Goal: Transaction & Acquisition: Purchase product/service

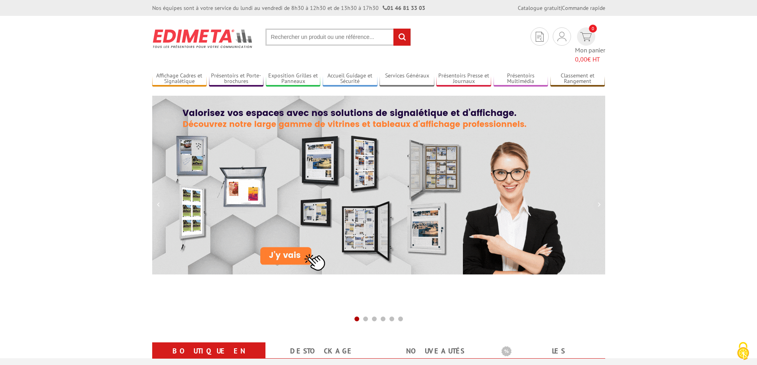
click at [290, 35] on input "text" at bounding box center [337, 37] width 145 height 17
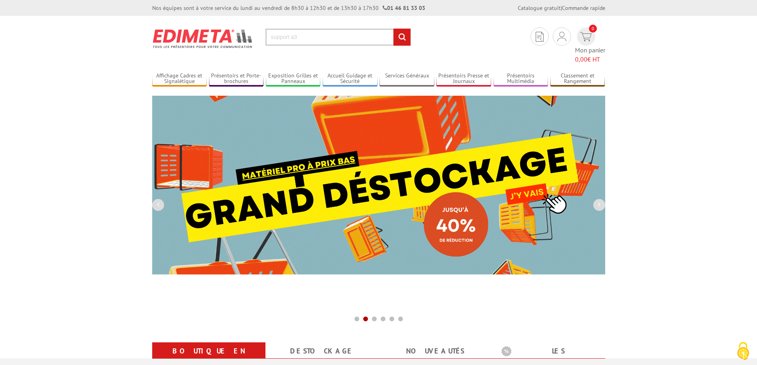
type input "support a3"
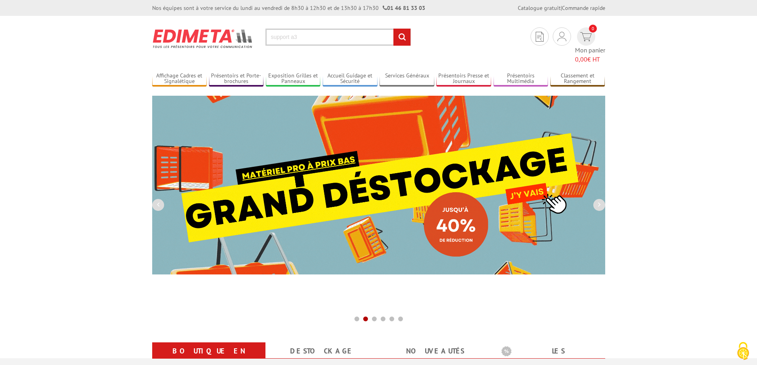
click at [393, 29] on input "rechercher" at bounding box center [401, 37] width 17 height 17
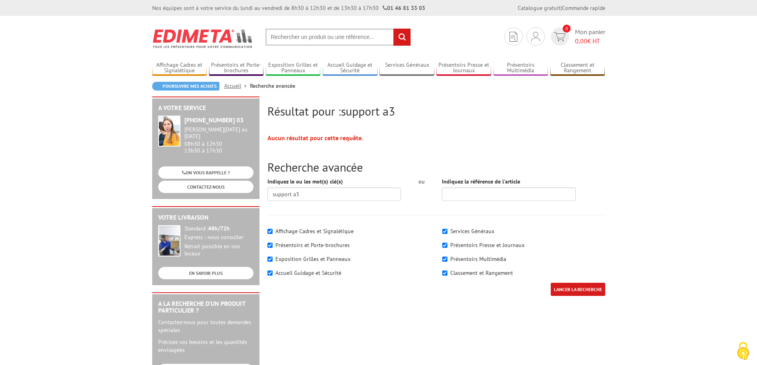
click at [290, 35] on input "text" at bounding box center [337, 37] width 145 height 17
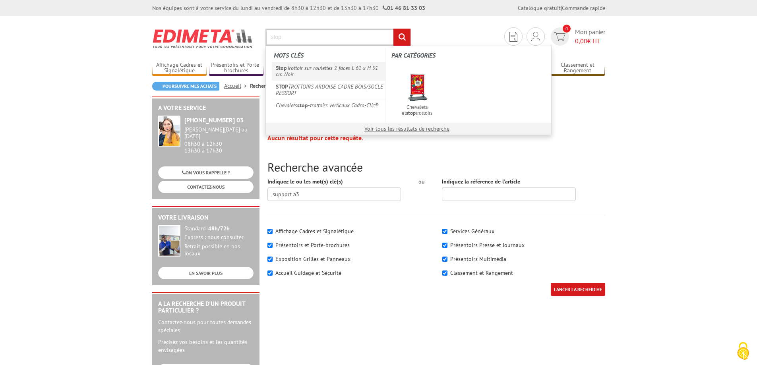
type input "stop"
click at [296, 69] on link "Stop Trottoir sur roulettes 2 faces L 61 x H 91 cm Noir" at bounding box center [329, 71] width 114 height 18
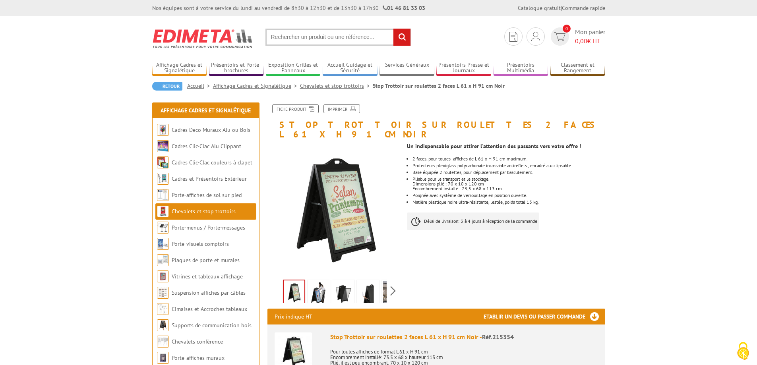
click at [287, 35] on input "text" at bounding box center [337, 37] width 145 height 17
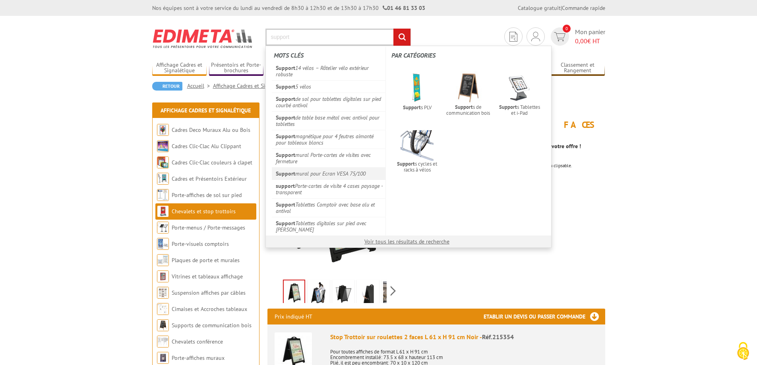
type input "support"
click at [333, 172] on link "Support mural pour Ecran VESA 75/100" at bounding box center [329, 173] width 114 height 12
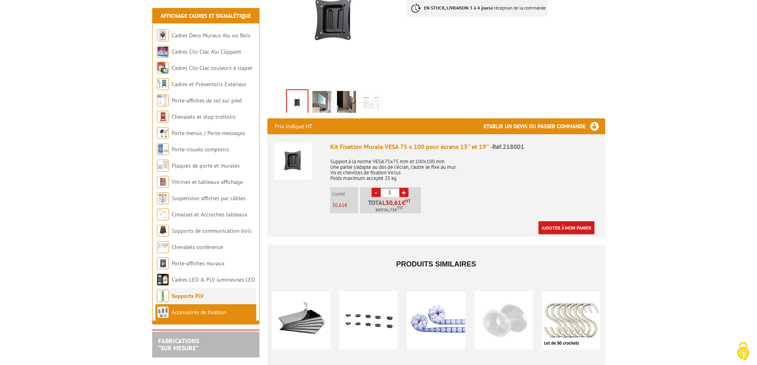
scroll to position [199, 0]
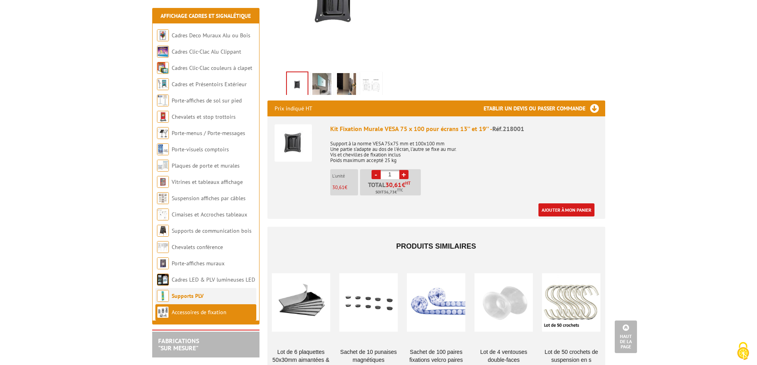
click at [187, 297] on link "Supports PLV" at bounding box center [188, 295] width 32 height 7
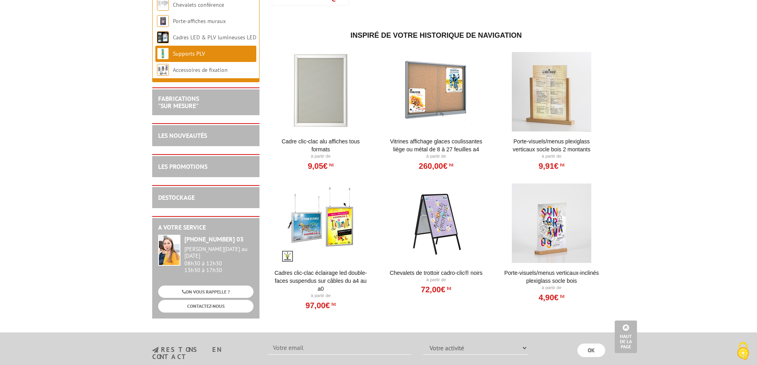
scroll to position [2384, 0]
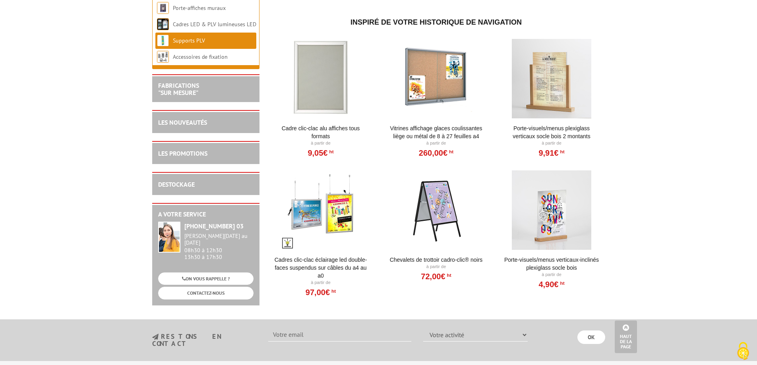
click at [557, 222] on div at bounding box center [552, 209] width 98 height 79
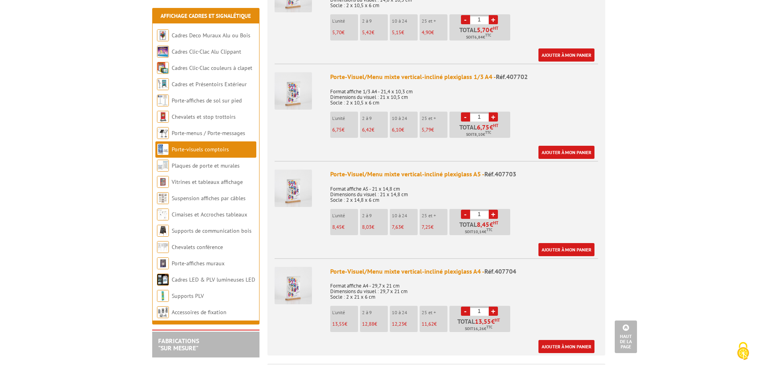
scroll to position [397, 0]
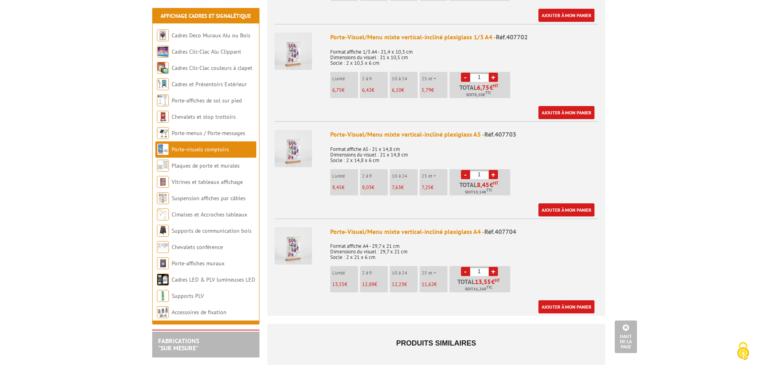
click at [287, 240] on img at bounding box center [293, 245] width 37 height 37
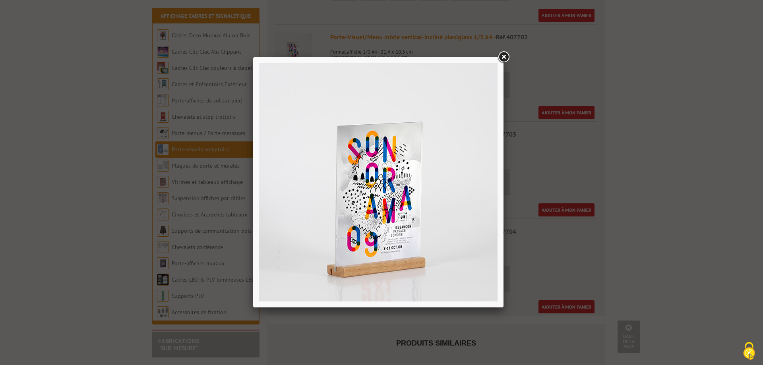
click at [504, 56] on link at bounding box center [503, 57] width 14 height 14
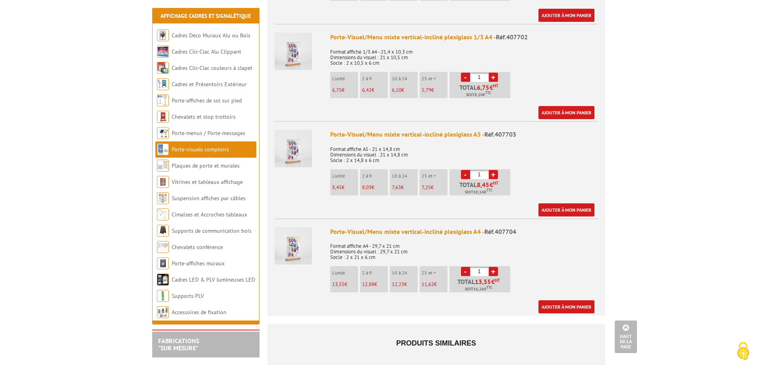
click at [296, 46] on img at bounding box center [293, 51] width 37 height 37
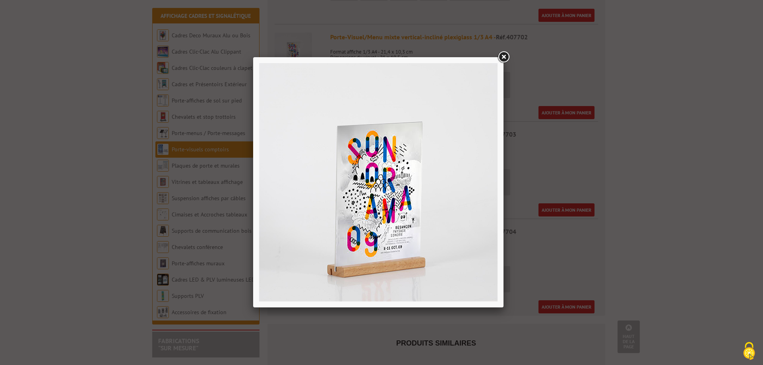
click at [504, 56] on link at bounding box center [503, 57] width 14 height 14
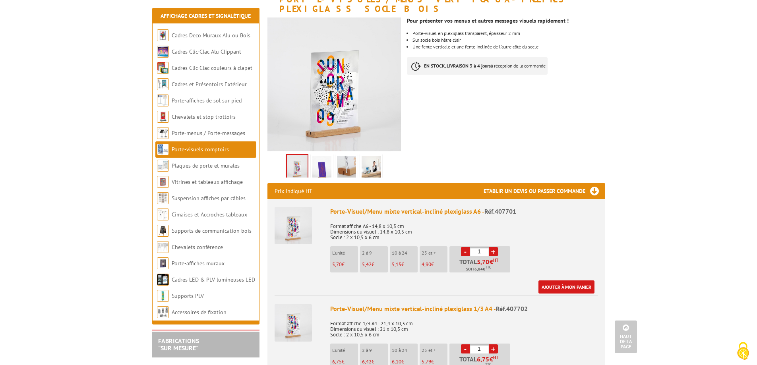
scroll to position [119, 0]
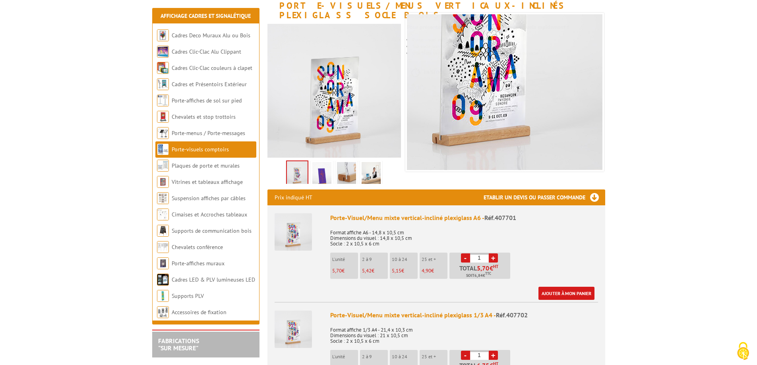
click at [320, 163] on img at bounding box center [321, 174] width 19 height 25
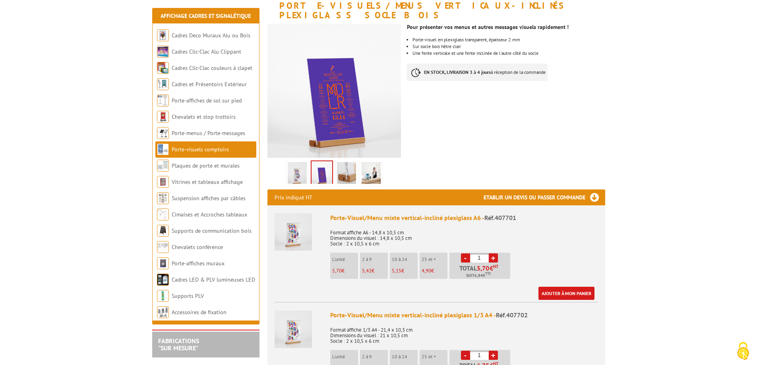
click at [337, 163] on img at bounding box center [346, 174] width 19 height 25
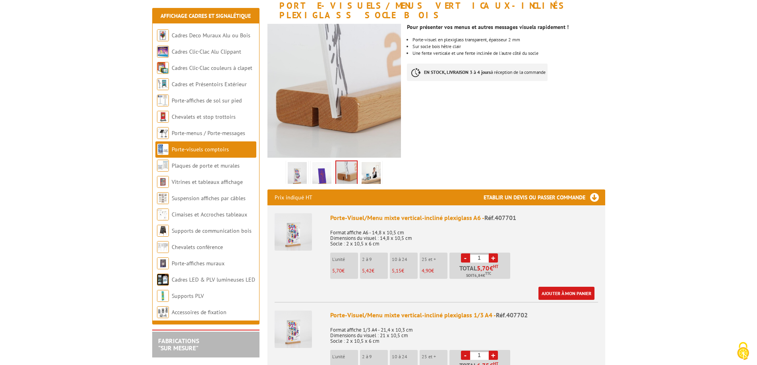
click at [374, 163] on img at bounding box center [371, 174] width 19 height 25
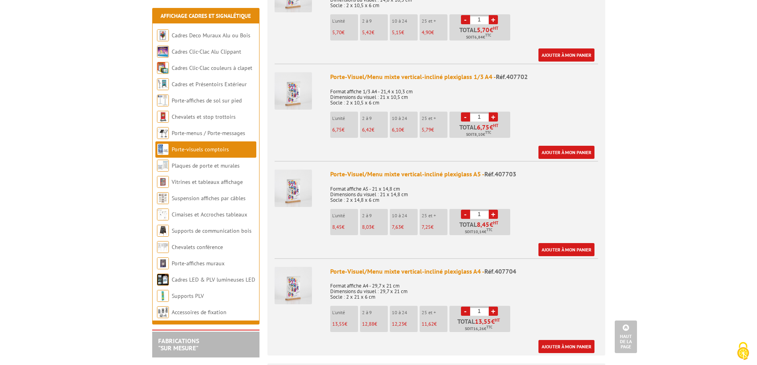
scroll to position [397, 0]
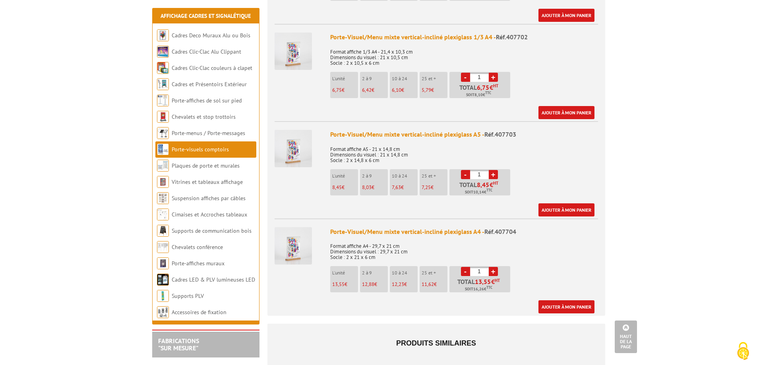
click at [292, 240] on img at bounding box center [293, 245] width 37 height 37
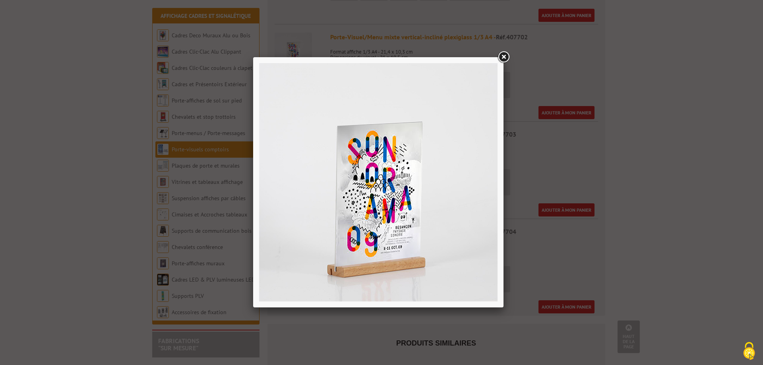
click at [502, 56] on link at bounding box center [503, 57] width 14 height 14
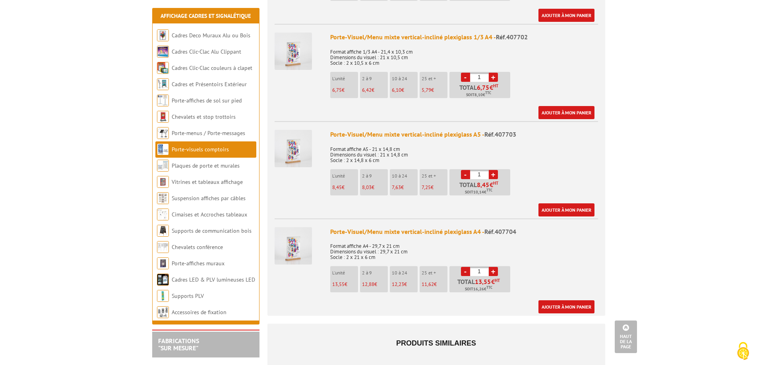
click at [495, 267] on link "+" at bounding box center [493, 271] width 9 height 9
click at [494, 267] on link "+" at bounding box center [493, 271] width 9 height 9
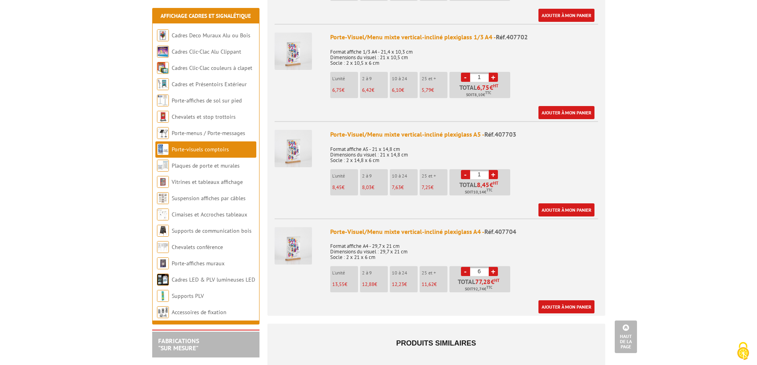
click at [494, 267] on link "+" at bounding box center [493, 271] width 9 height 9
type input "10"
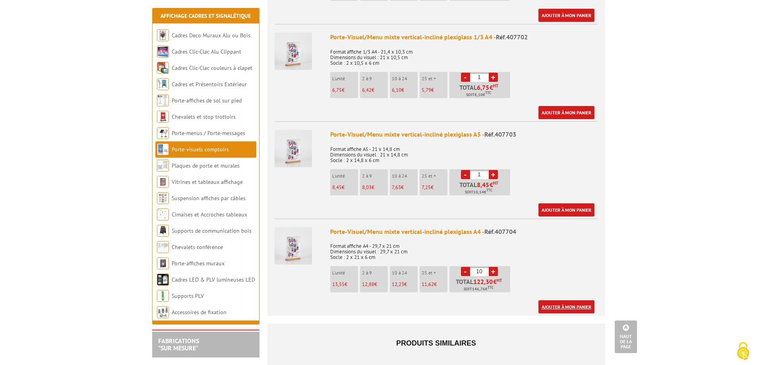
click at [565, 300] on link "Ajouter à mon panier" at bounding box center [566, 306] width 56 height 13
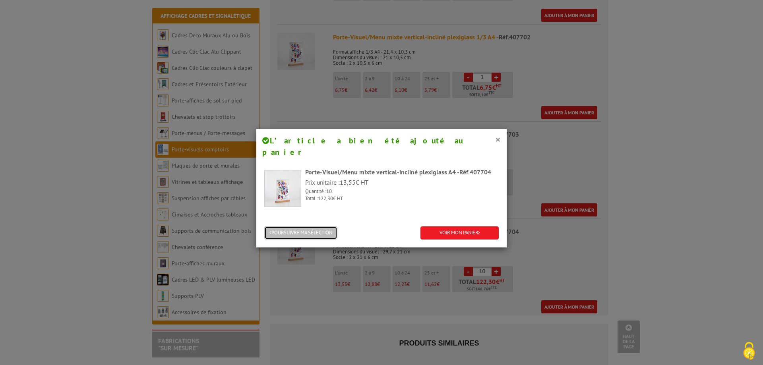
click at [288, 227] on button "POURSUIVRE MA SÉLECTION" at bounding box center [300, 233] width 73 height 13
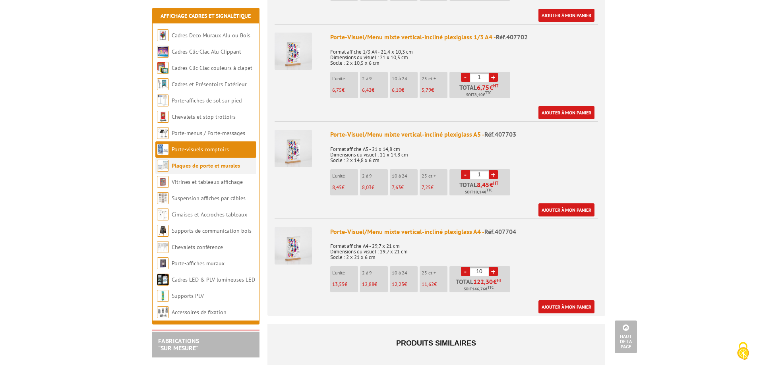
click at [205, 167] on link "Plaques de porte et murales" at bounding box center [206, 165] width 68 height 7
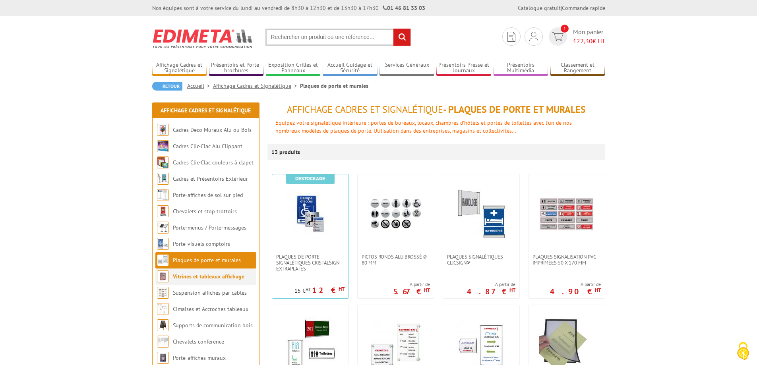
click at [203, 276] on link "Vitrines et tableaux affichage" at bounding box center [209, 276] width 72 height 7
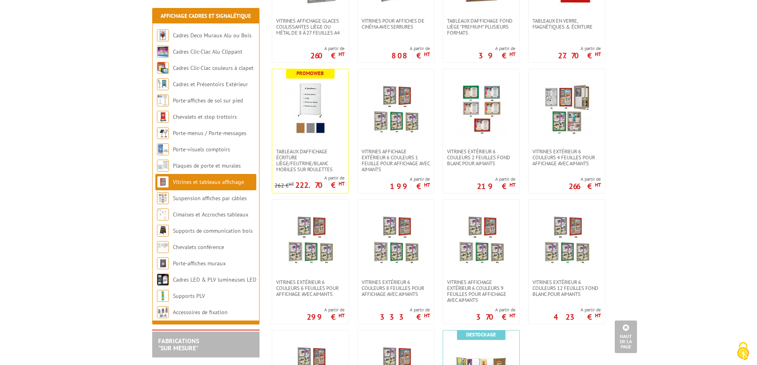
scroll to position [477, 0]
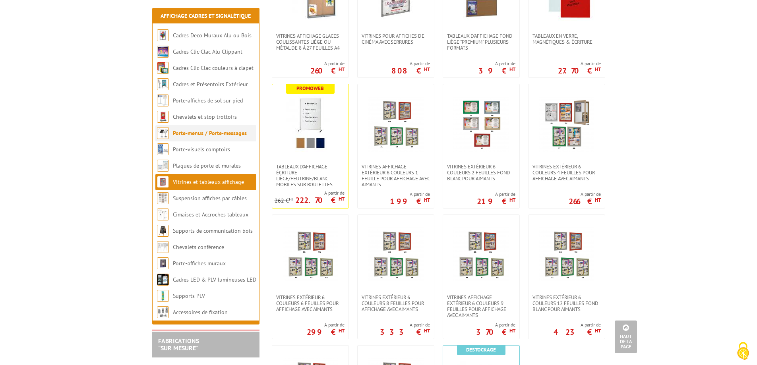
click at [193, 134] on link "Porte-menus / Porte-messages" at bounding box center [210, 133] width 74 height 7
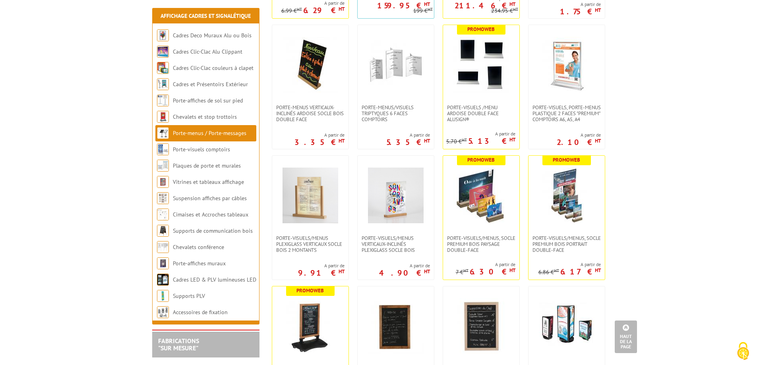
scroll to position [954, 0]
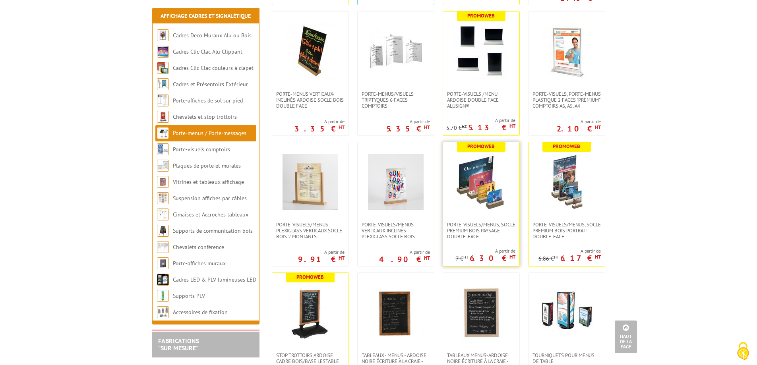
click at [474, 185] on img at bounding box center [481, 182] width 56 height 56
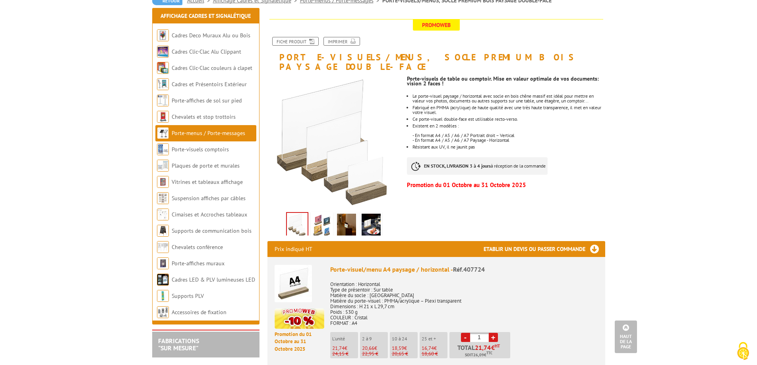
scroll to position [79, 0]
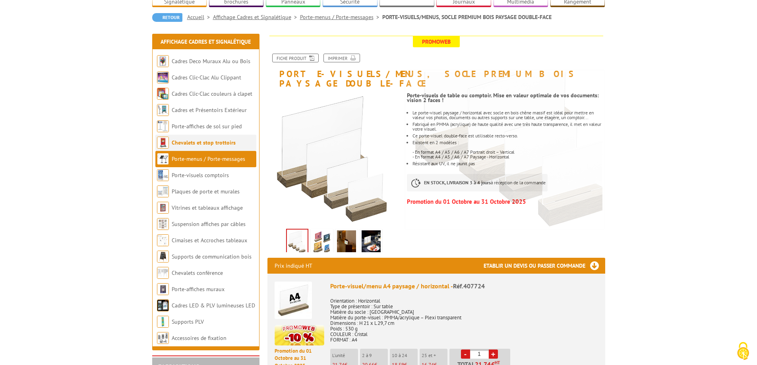
click at [198, 139] on link "Chevalets et stop trottoirs" at bounding box center [204, 142] width 64 height 7
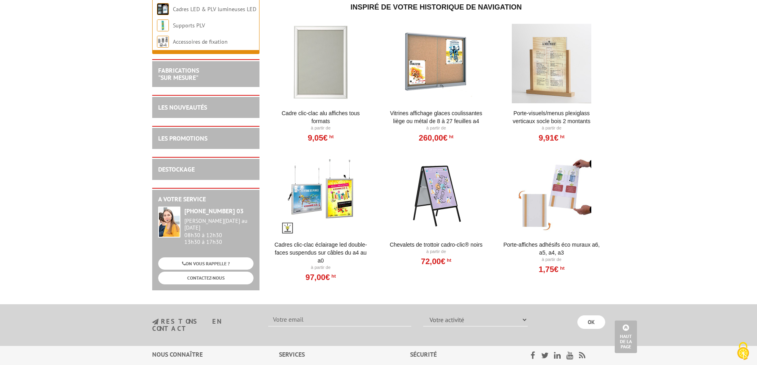
scroll to position [987, 0]
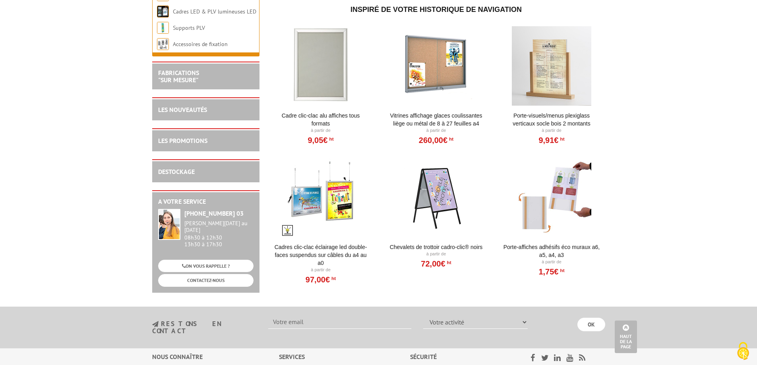
click at [564, 193] on div at bounding box center [552, 197] width 98 height 79
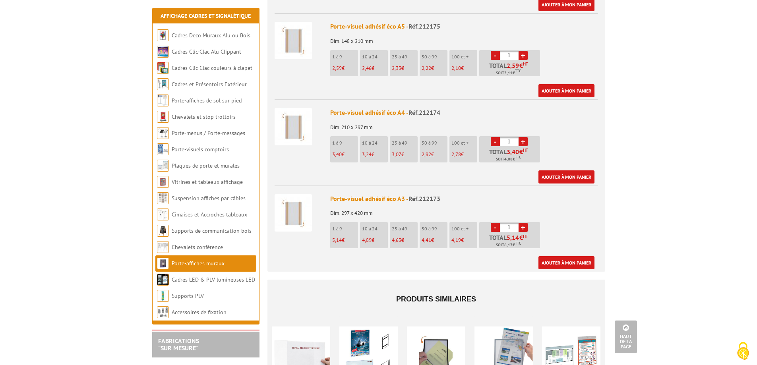
scroll to position [397, 0]
click at [378, 226] on p "10 à 24" at bounding box center [375, 229] width 26 height 6
click at [523, 223] on link "+" at bounding box center [523, 227] width 9 height 9
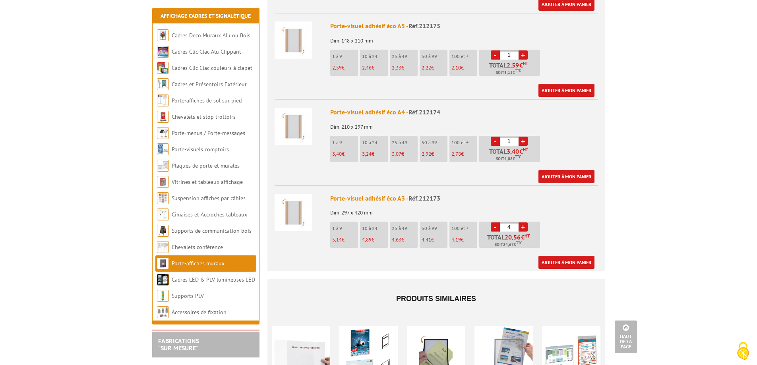
click at [523, 223] on link "+" at bounding box center [523, 227] width 9 height 9
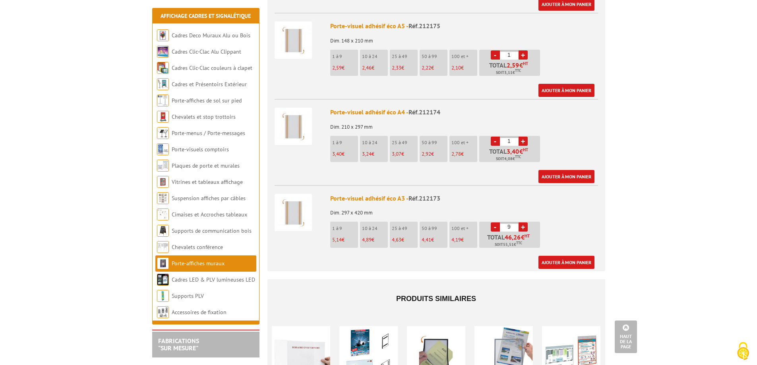
click at [523, 223] on link "+" at bounding box center [523, 227] width 9 height 9
type input "10"
click at [559, 256] on link "Ajouter à mon panier" at bounding box center [566, 262] width 56 height 13
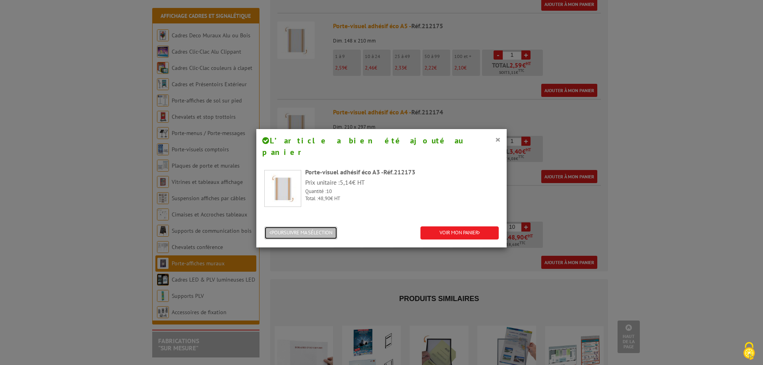
click at [289, 227] on button "POURSUIVRE MA SÉLECTION" at bounding box center [300, 233] width 73 height 13
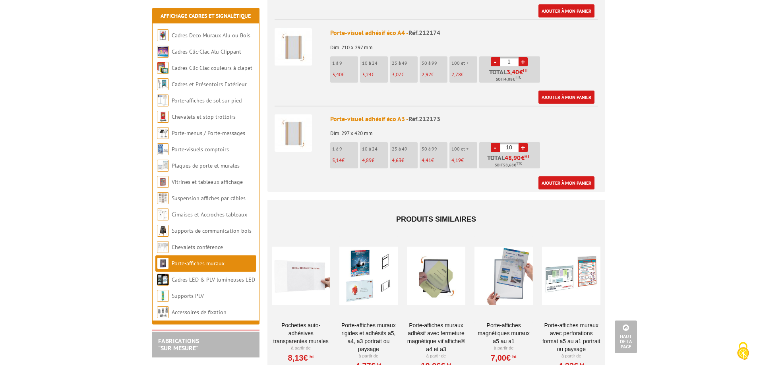
scroll to position [755, 0]
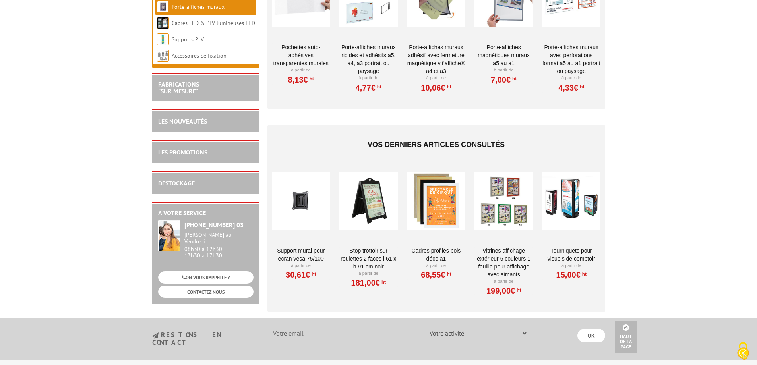
click at [573, 190] on div at bounding box center [571, 200] width 58 height 79
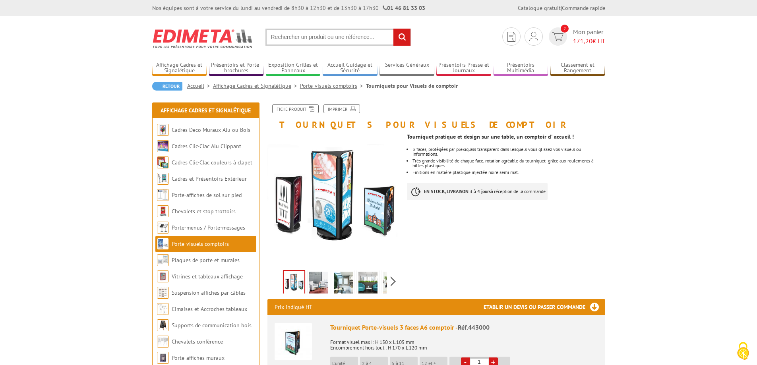
click at [320, 280] on img at bounding box center [318, 284] width 19 height 25
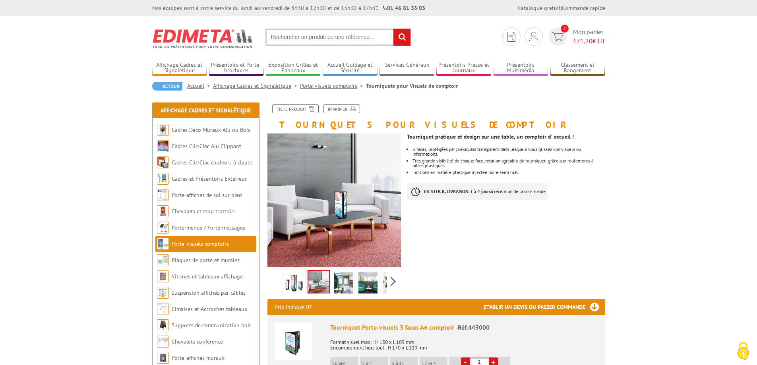
click at [339, 282] on img at bounding box center [343, 284] width 19 height 25
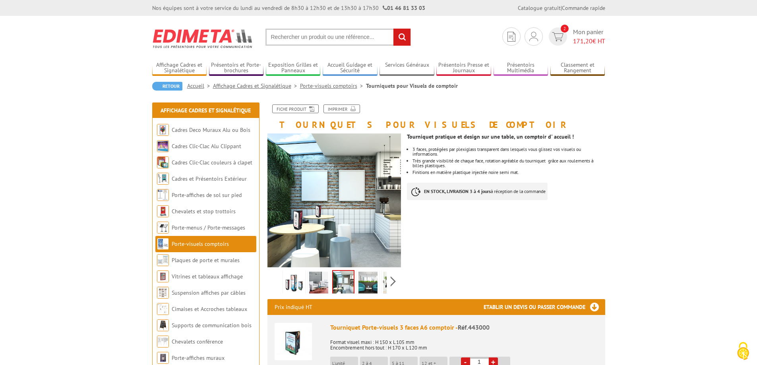
click at [364, 285] on img at bounding box center [367, 284] width 19 height 25
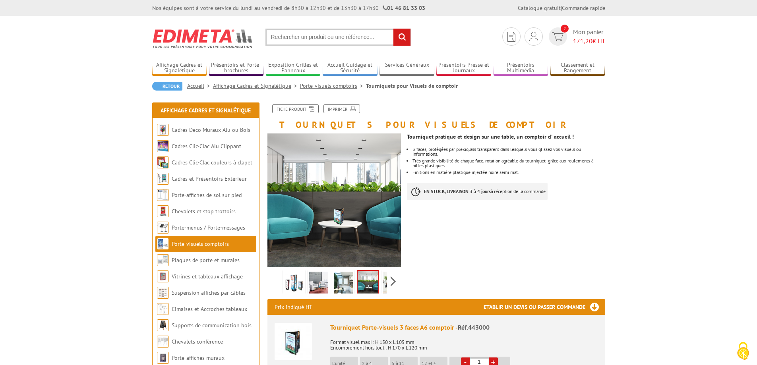
click at [375, 285] on img at bounding box center [368, 283] width 21 height 25
click at [383, 284] on img at bounding box center [392, 284] width 19 height 25
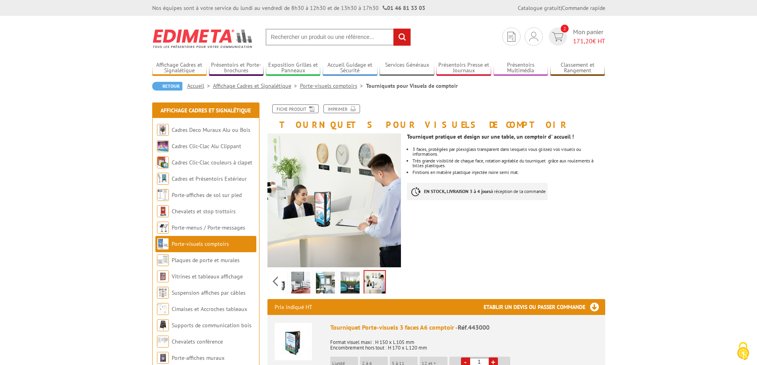
click at [391, 283] on div "Previous Next" at bounding box center [334, 281] width 134 height 28
click at [225, 180] on link "Cadres et Présentoirs Extérieur" at bounding box center [209, 178] width 75 height 7
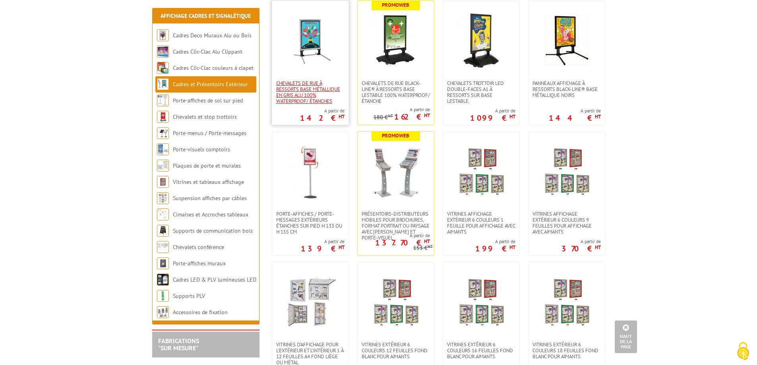
scroll to position [318, 0]
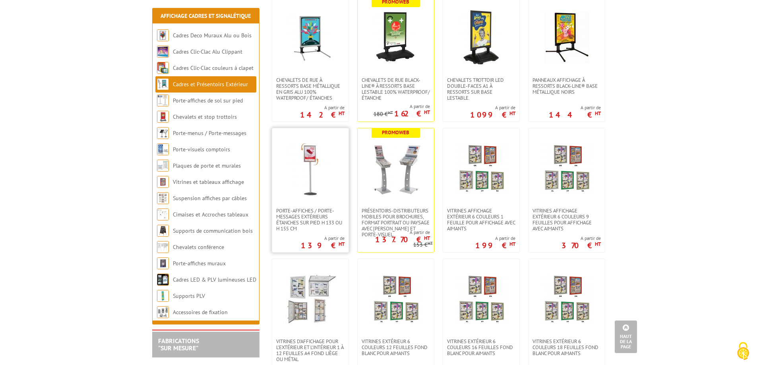
click at [310, 178] on img at bounding box center [311, 168] width 56 height 56
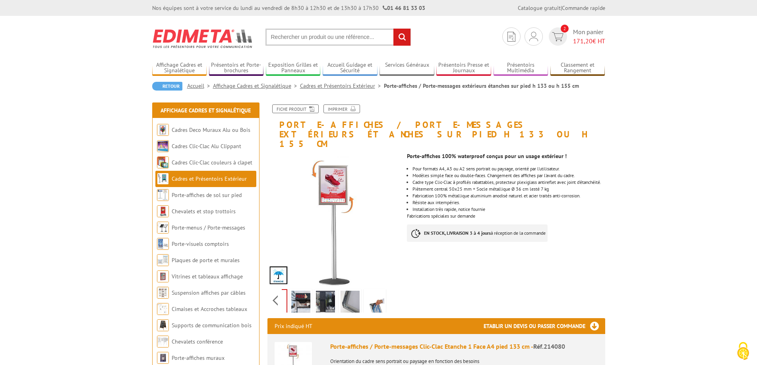
click at [393, 289] on div "Previous Next" at bounding box center [334, 301] width 134 height 28
click at [300, 291] on img at bounding box center [300, 303] width 19 height 25
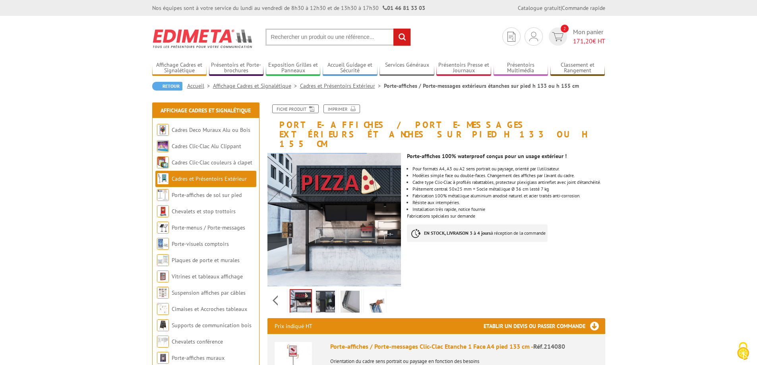
click at [316, 292] on img at bounding box center [325, 303] width 19 height 25
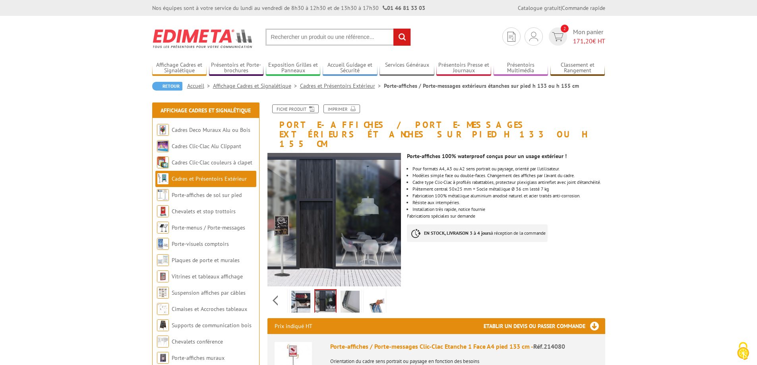
click at [349, 294] on img at bounding box center [350, 303] width 19 height 25
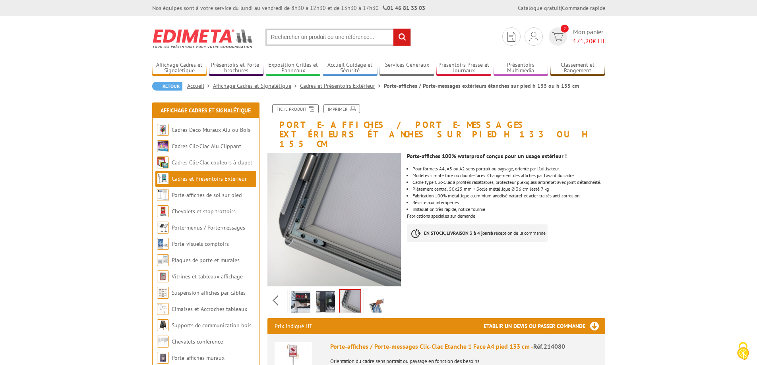
click at [375, 295] on img at bounding box center [374, 303] width 19 height 25
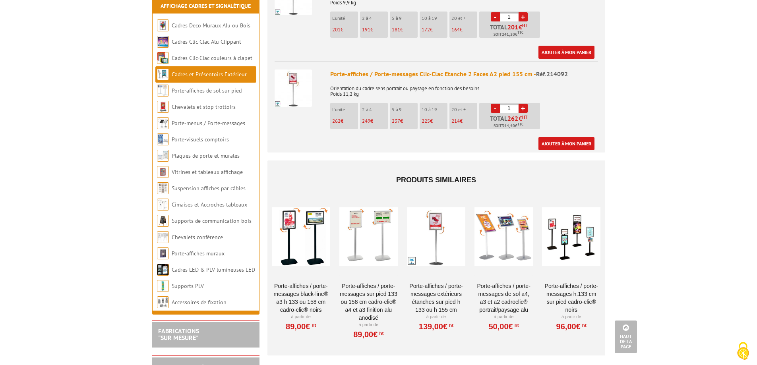
scroll to position [1311, 0]
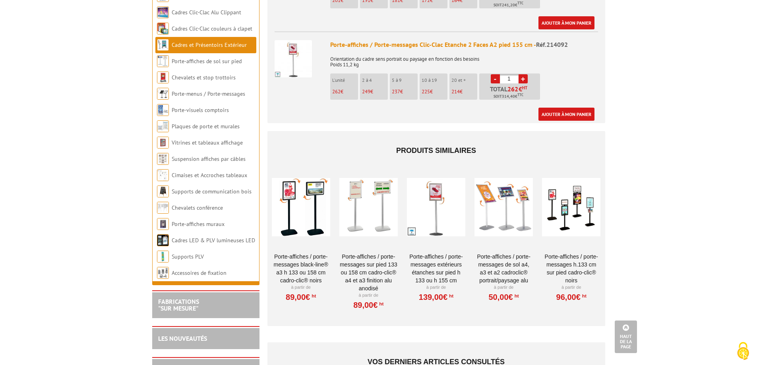
click at [310, 205] on div at bounding box center [301, 206] width 58 height 79
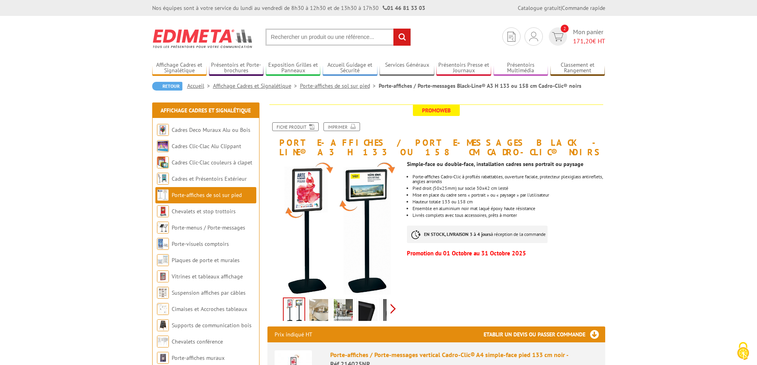
click at [394, 308] on div "Previous Next" at bounding box center [334, 309] width 134 height 28
click at [323, 310] on img at bounding box center [325, 311] width 19 height 25
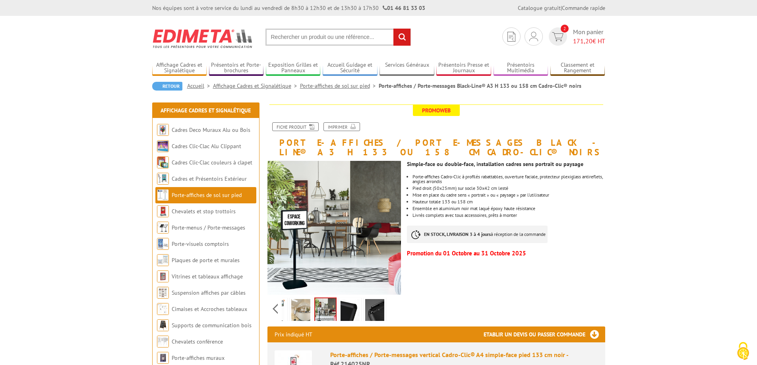
click at [304, 309] on img at bounding box center [300, 311] width 19 height 25
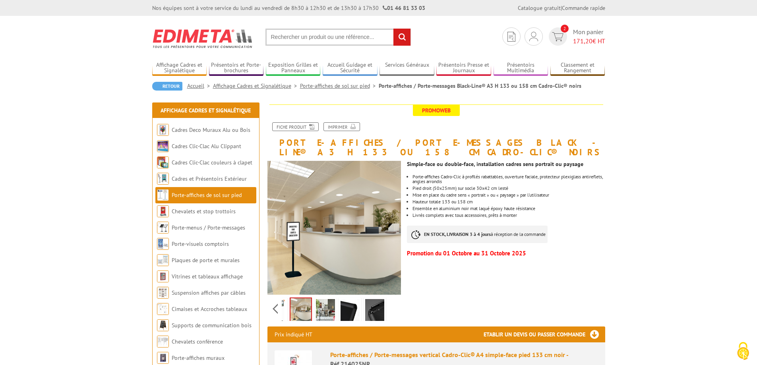
click at [347, 312] on img at bounding box center [350, 311] width 19 height 25
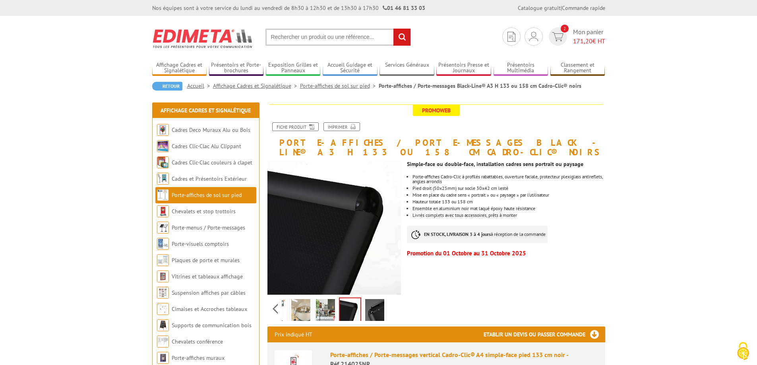
click at [367, 313] on img at bounding box center [374, 311] width 19 height 25
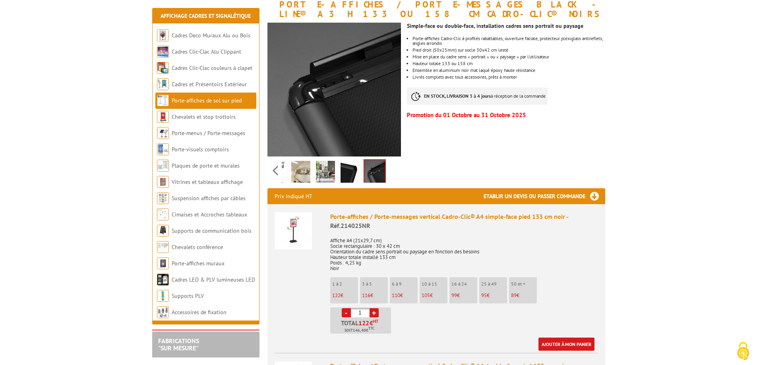
scroll to position [199, 0]
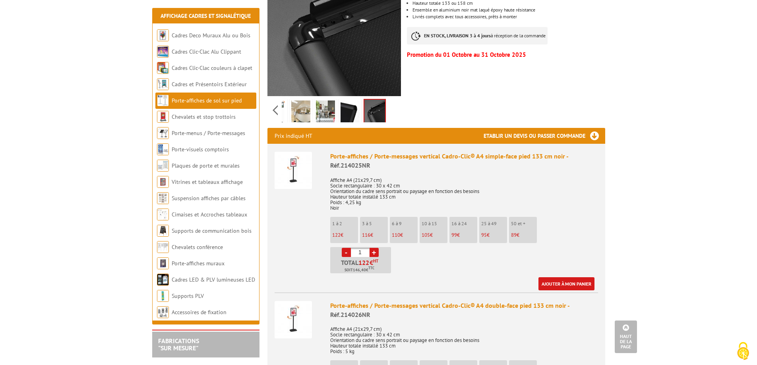
click at [376, 231] on li "3 à 5 116 €" at bounding box center [374, 230] width 28 height 26
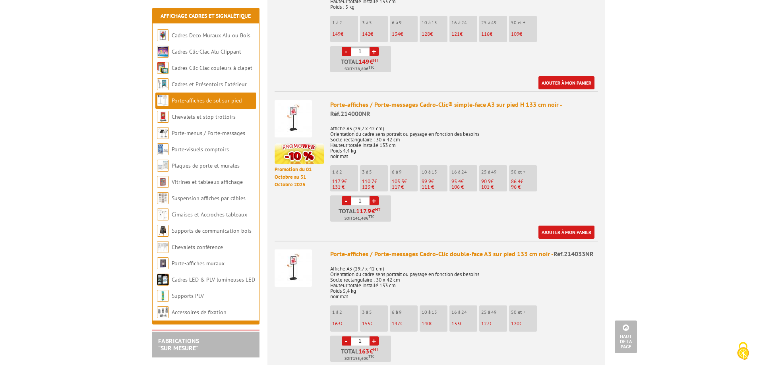
scroll to position [556, 0]
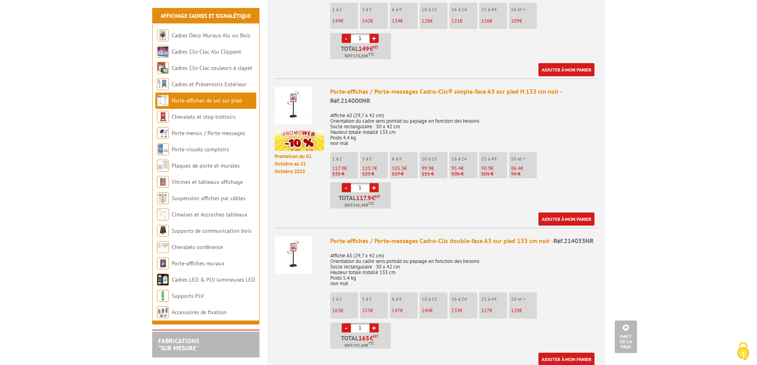
click at [375, 188] on link "+" at bounding box center [374, 187] width 9 height 9
type input "3"
click at [562, 220] on link "Ajouter à mon panier" at bounding box center [566, 219] width 56 height 13
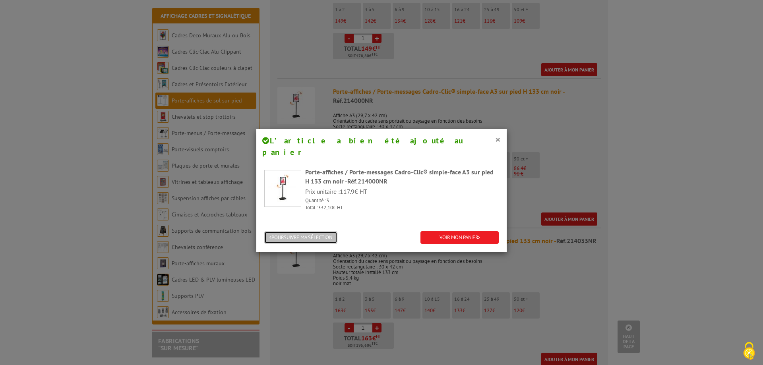
click at [290, 231] on button "POURSUIVRE MA SÉLECTION" at bounding box center [300, 237] width 73 height 13
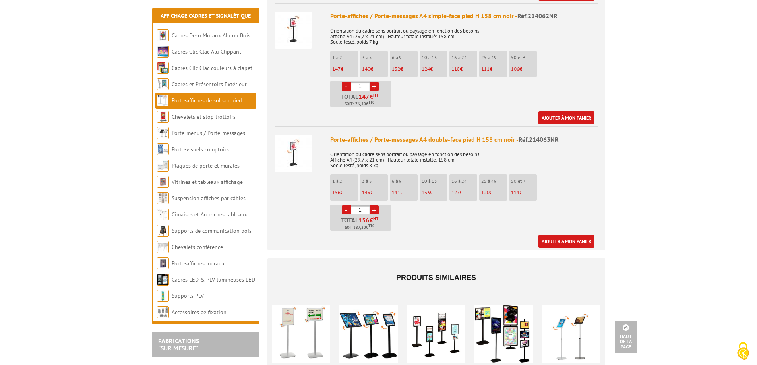
scroll to position [1192, 0]
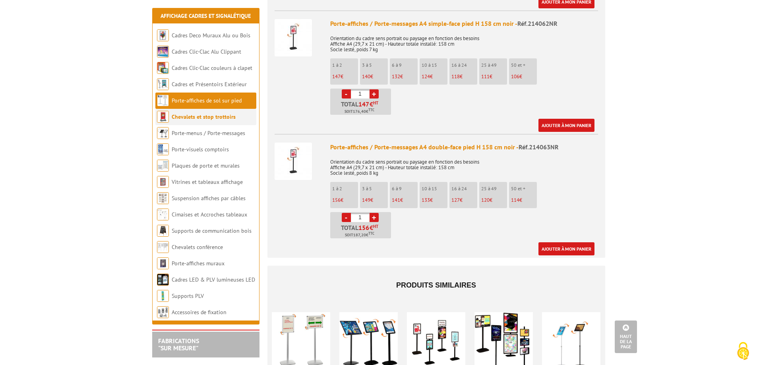
click at [193, 118] on link "Chevalets et stop trottoirs" at bounding box center [204, 116] width 64 height 7
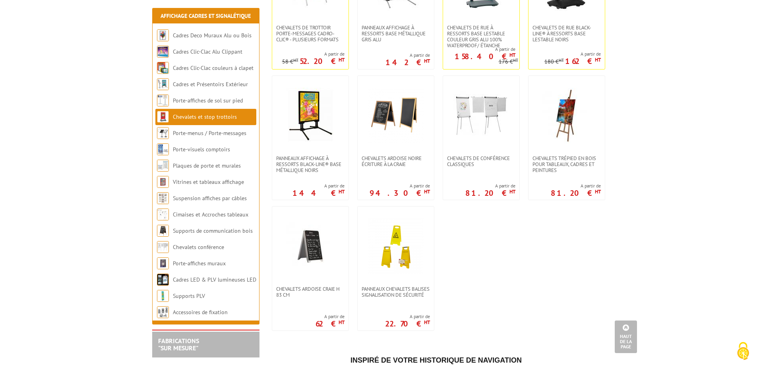
scroll to position [676, 0]
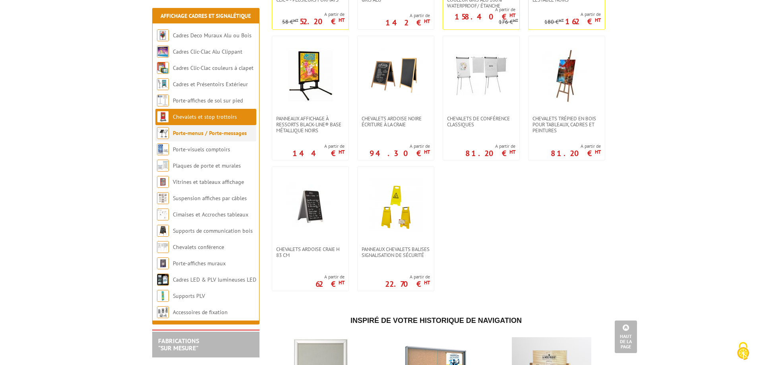
click at [198, 132] on link "Porte-menus / Porte-messages" at bounding box center [210, 133] width 74 height 7
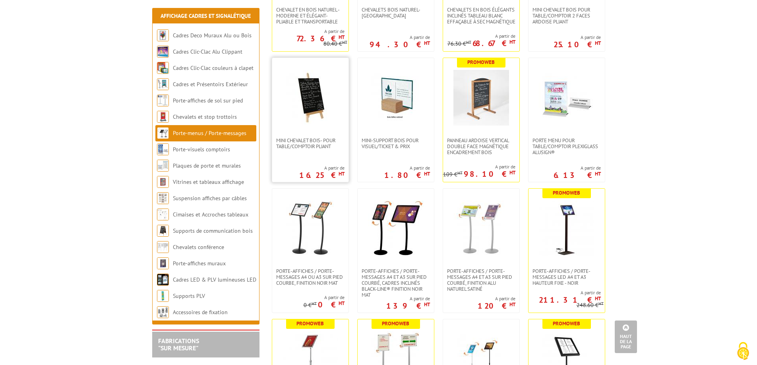
scroll to position [397, 0]
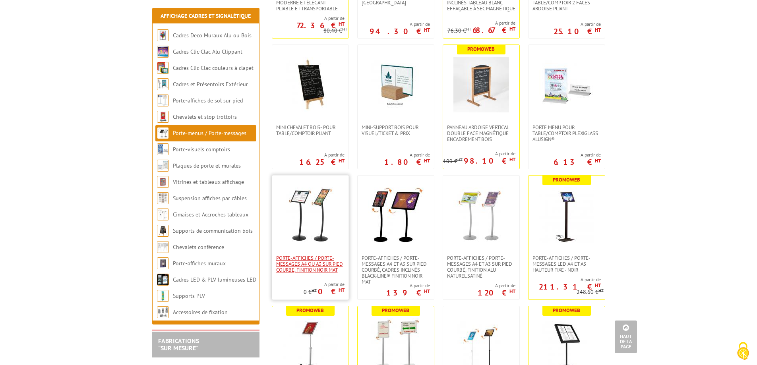
click at [318, 257] on span "Porte-affiches / Porte-messages A4 ou A3 sur pied courbe, finition noir mat" at bounding box center [310, 264] width 68 height 18
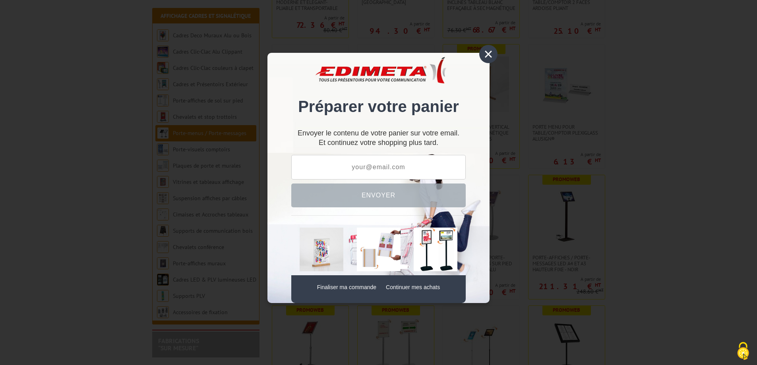
click at [483, 56] on div "×" at bounding box center [488, 54] width 18 height 18
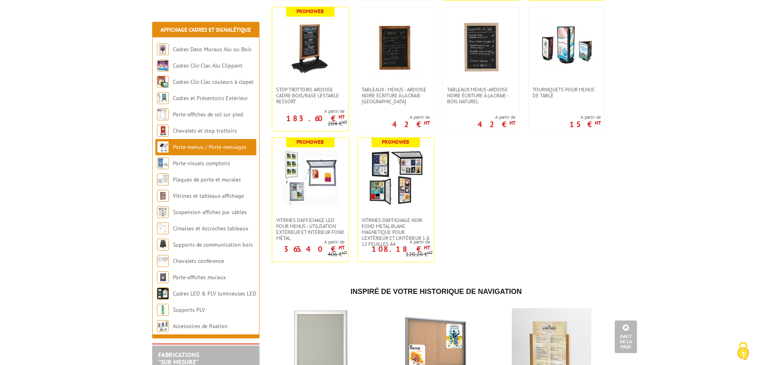
scroll to position [1272, 0]
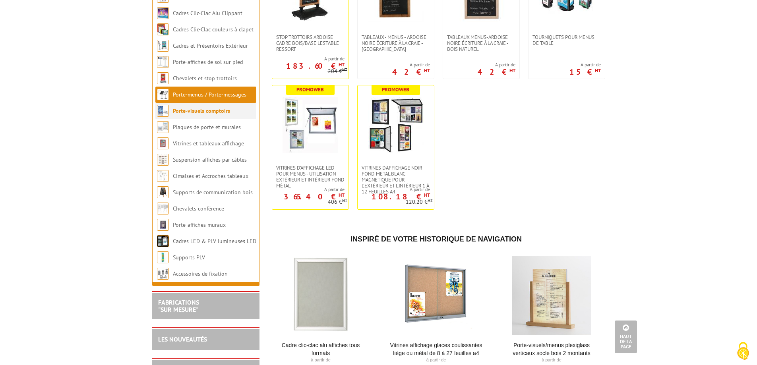
click at [198, 114] on link "Porte-visuels comptoirs" at bounding box center [201, 110] width 57 height 7
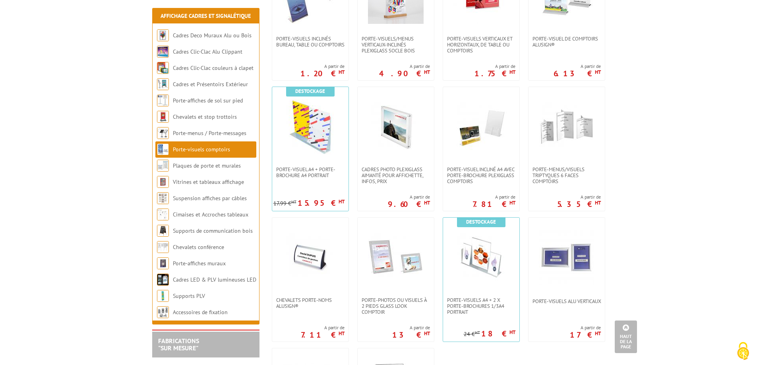
scroll to position [477, 0]
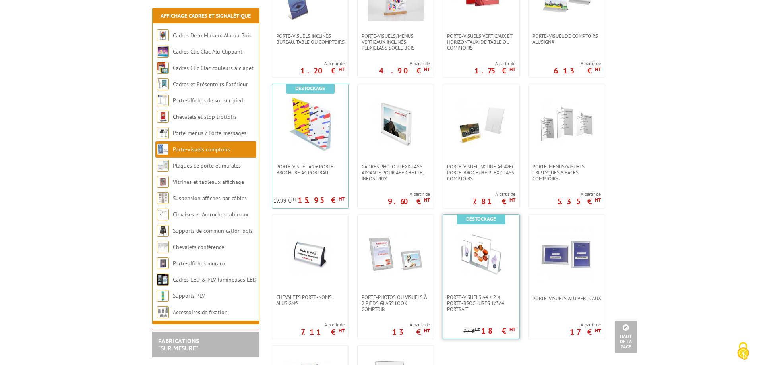
click at [474, 278] on img at bounding box center [481, 255] width 56 height 56
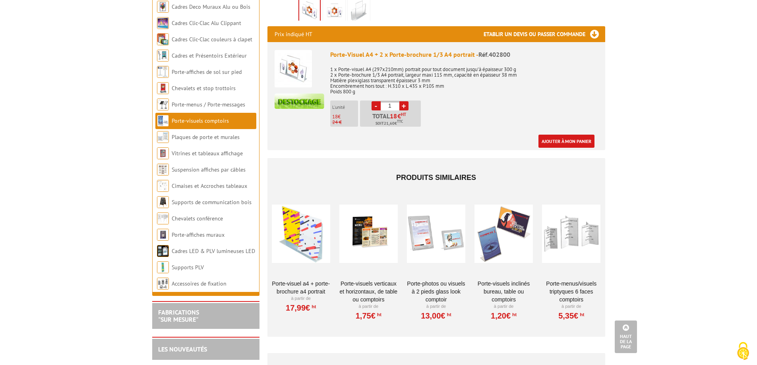
scroll to position [318, 0]
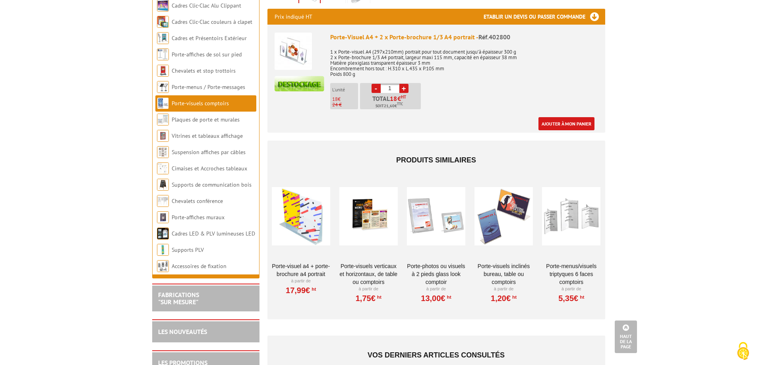
click at [380, 227] on div at bounding box center [368, 216] width 58 height 79
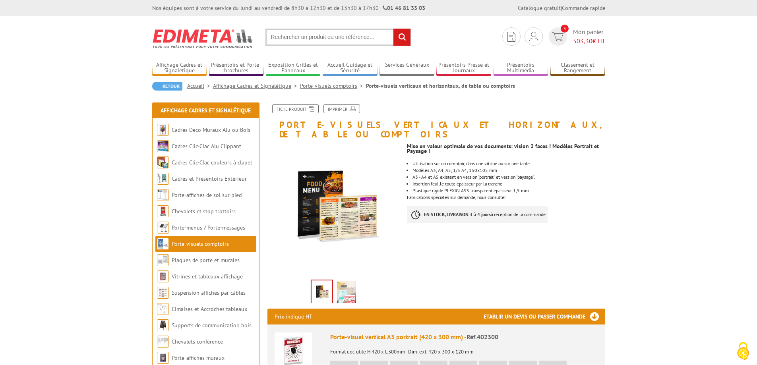
click at [315, 171] on img at bounding box center [334, 210] width 134 height 134
click at [335, 213] on img at bounding box center [334, 210] width 134 height 134
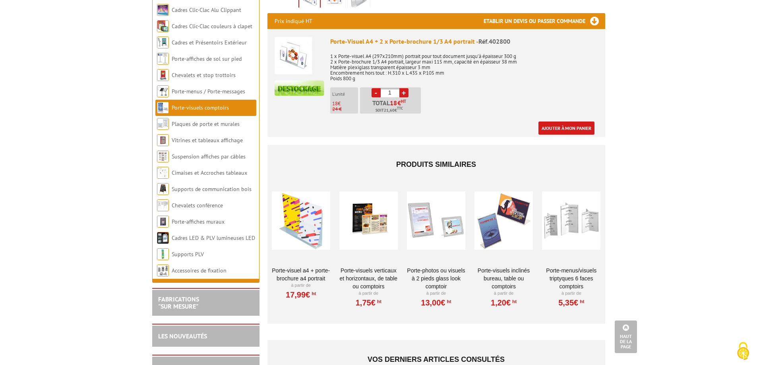
click at [503, 228] on div at bounding box center [503, 220] width 58 height 79
click at [372, 215] on div at bounding box center [368, 220] width 58 height 79
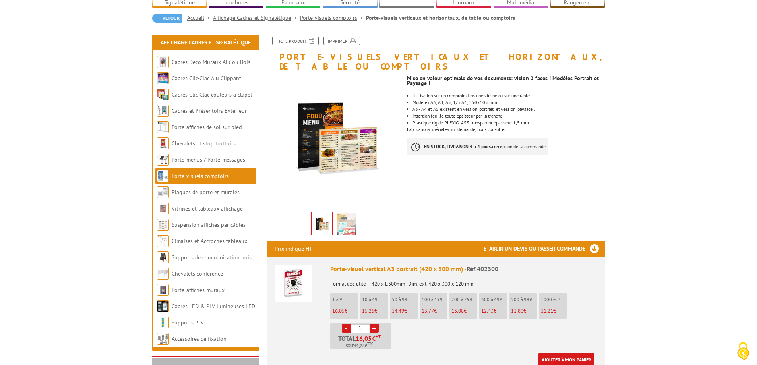
scroll to position [79, 0]
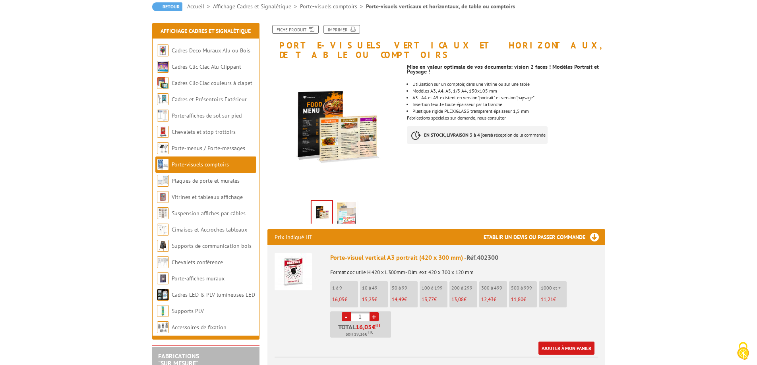
click at [290, 261] on img at bounding box center [293, 271] width 37 height 37
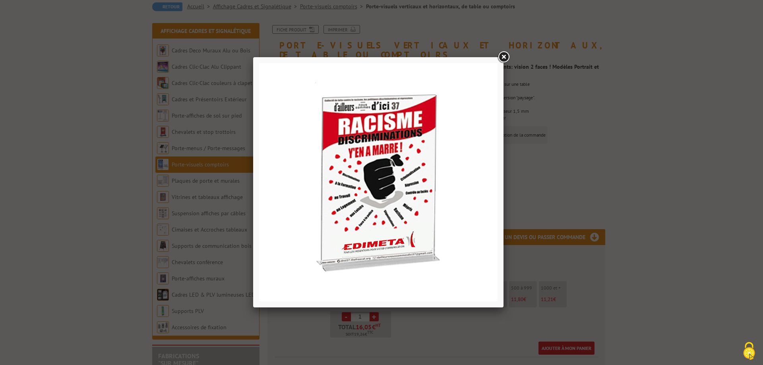
click at [505, 58] on link at bounding box center [503, 57] width 14 height 14
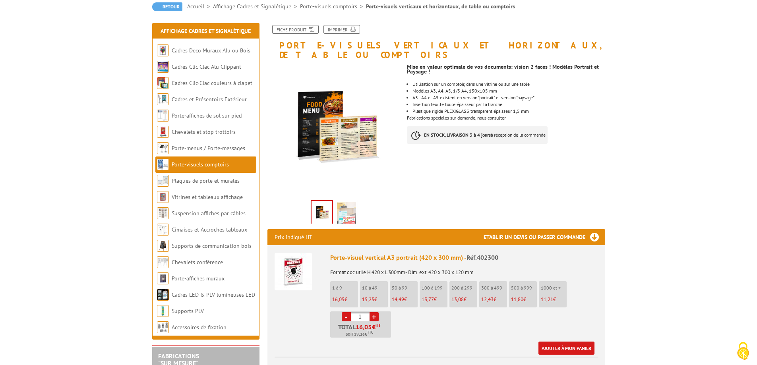
click at [375, 312] on link "+" at bounding box center [374, 316] width 9 height 9
click at [345, 312] on link "-" at bounding box center [346, 316] width 9 height 9
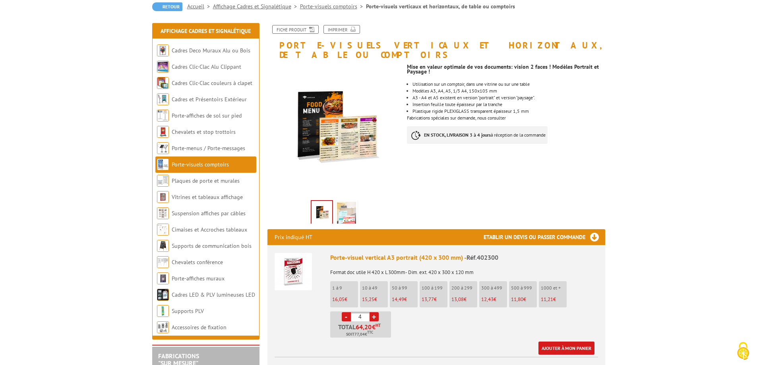
click at [345, 312] on link "-" at bounding box center [346, 316] width 9 height 9
click at [375, 312] on link "+" at bounding box center [374, 316] width 9 height 9
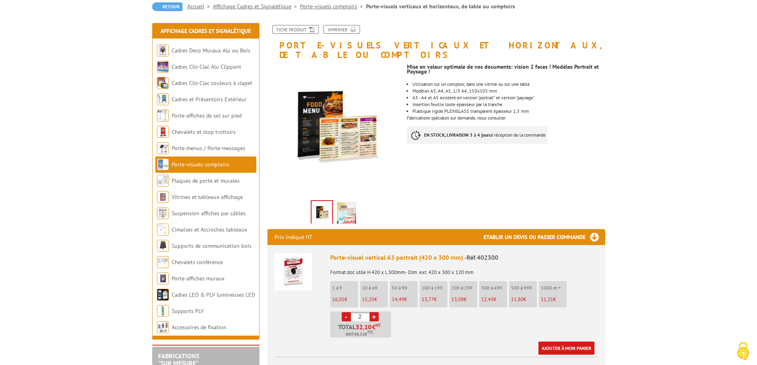
click at [375, 312] on link "+" at bounding box center [374, 316] width 9 height 9
type input "4"
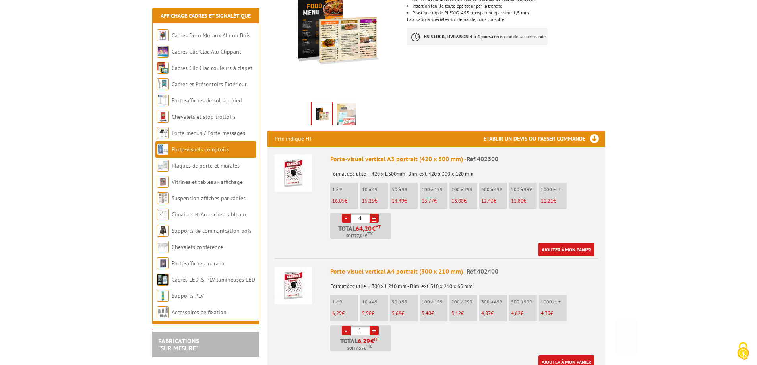
scroll to position [199, 0]
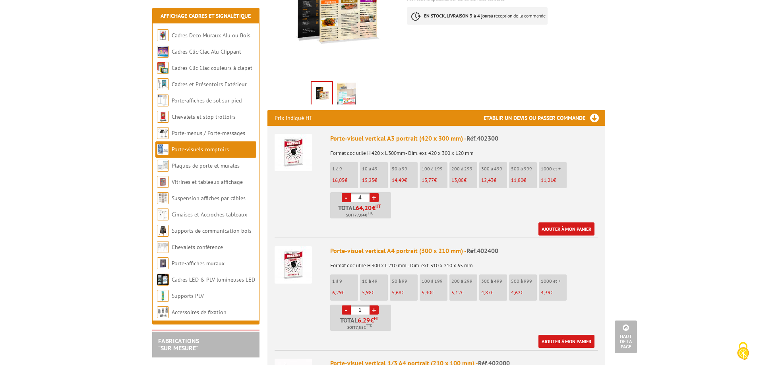
click at [374, 306] on link "+" at bounding box center [374, 310] width 9 height 9
type input "4"
click at [555, 223] on link "Ajouter à mon panier" at bounding box center [566, 229] width 56 height 13
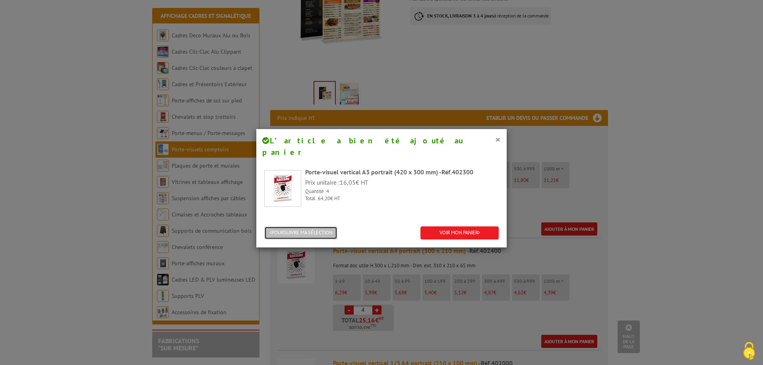
click at [284, 227] on button "POURSUIVRE MA SÉLECTION" at bounding box center [300, 233] width 73 height 13
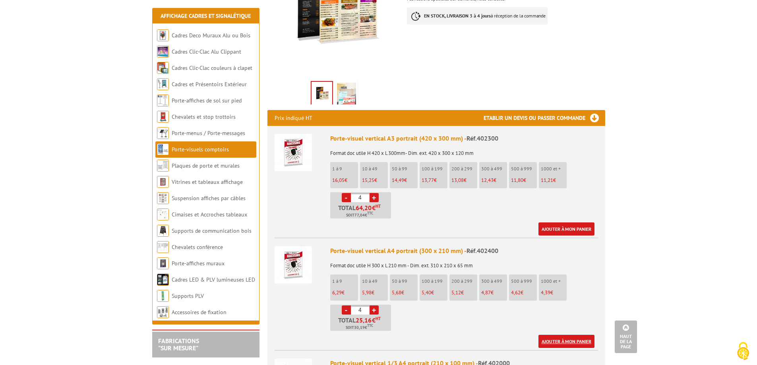
click at [573, 335] on link "Ajouter à mon panier" at bounding box center [566, 341] width 56 height 13
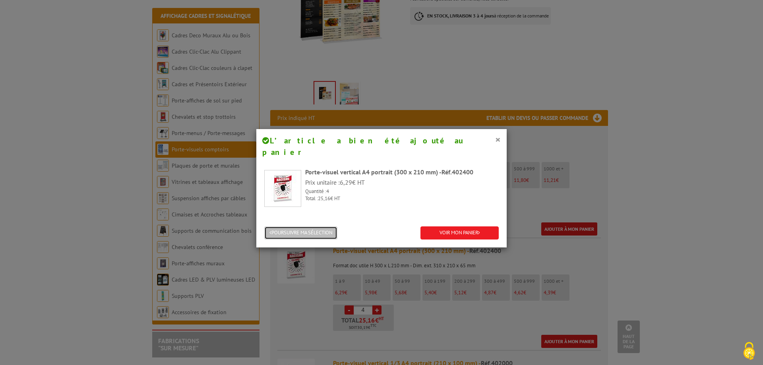
click at [313, 227] on button "POURSUIVRE MA SÉLECTION" at bounding box center [300, 233] width 73 height 13
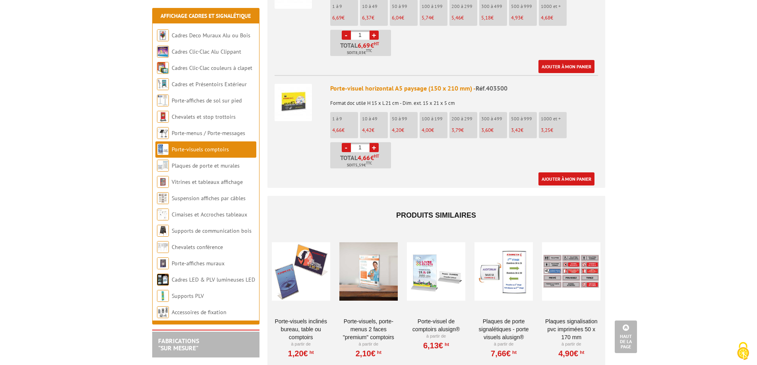
scroll to position [1033, 0]
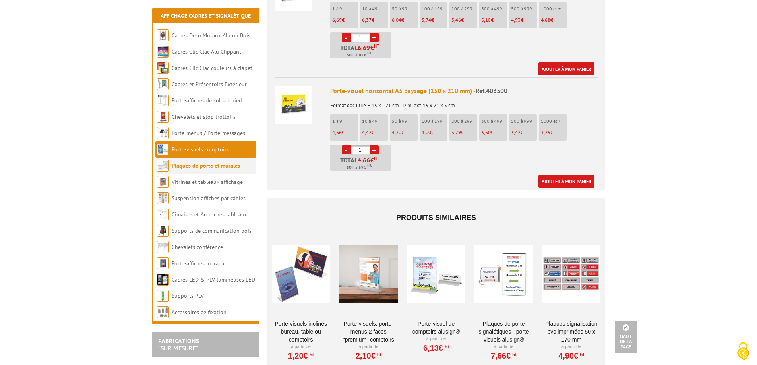
click at [190, 166] on link "Plaques de porte et murales" at bounding box center [206, 165] width 68 height 7
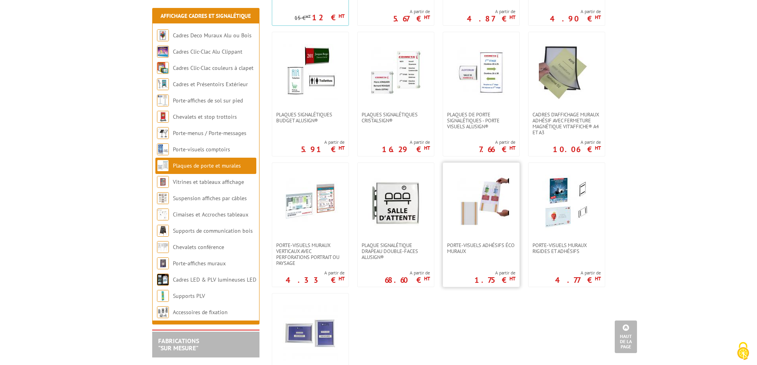
scroll to position [318, 0]
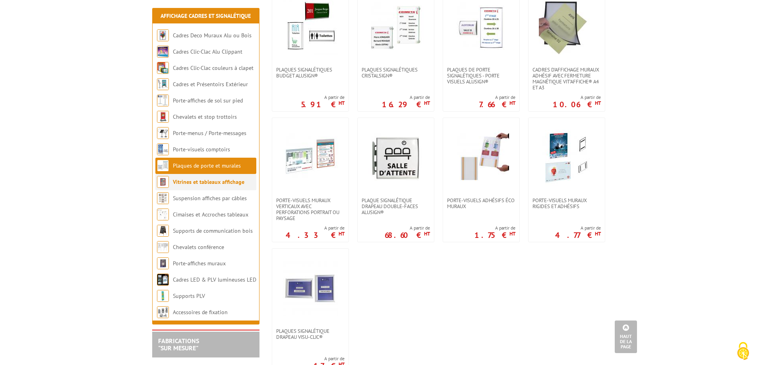
click at [187, 185] on link "Vitrines et tableaux affichage" at bounding box center [209, 181] width 72 height 7
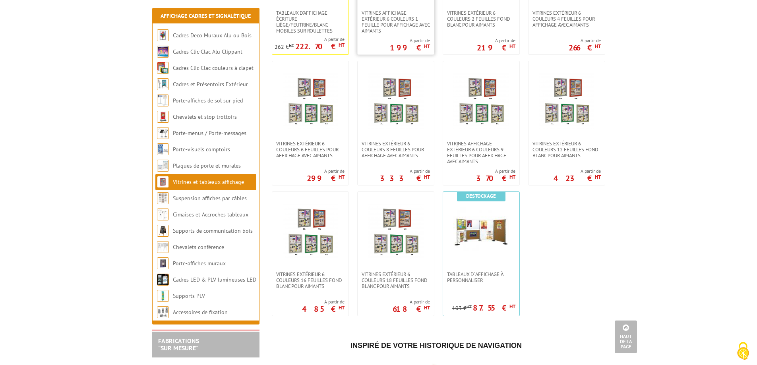
scroll to position [636, 0]
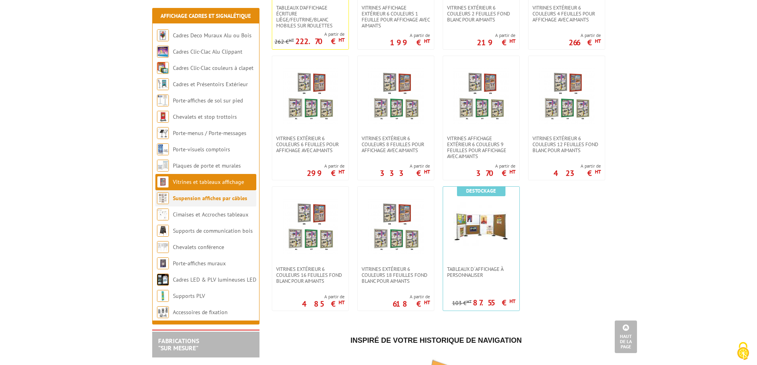
click at [188, 198] on link "Suspension affiches par câbles" at bounding box center [210, 198] width 74 height 7
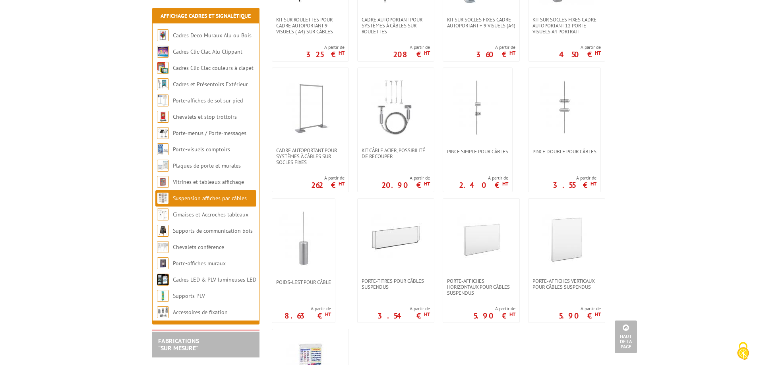
scroll to position [517, 0]
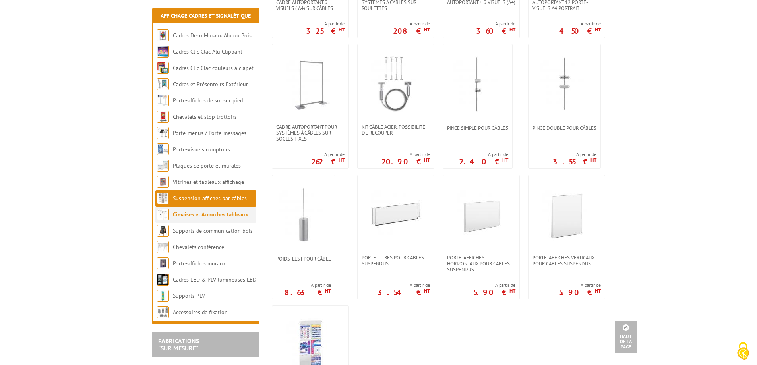
click at [209, 215] on link "Cimaises et Accroches tableaux" at bounding box center [210, 214] width 75 height 7
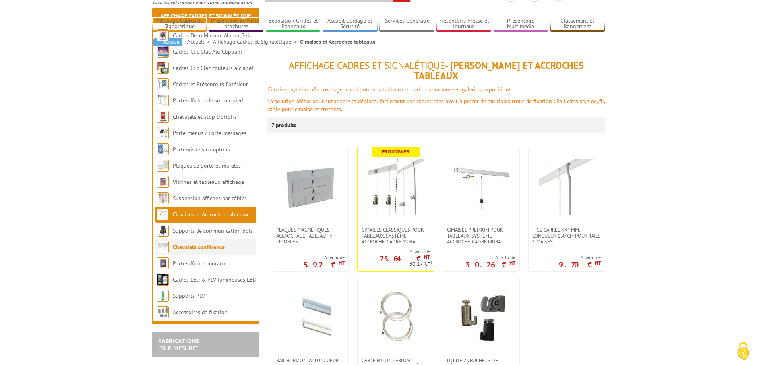
scroll to position [159, 0]
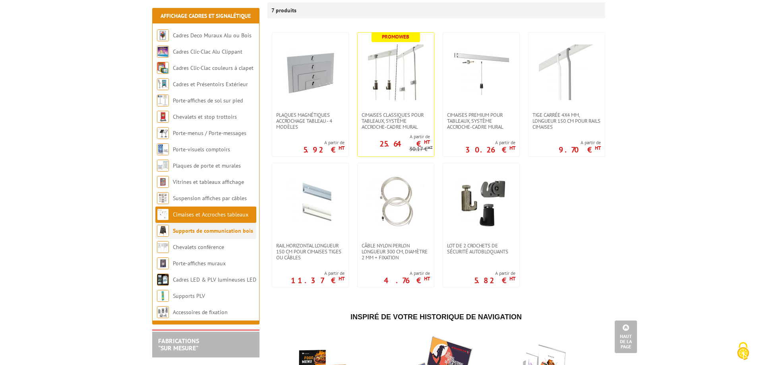
click at [221, 230] on link "Supports de communication bois" at bounding box center [213, 230] width 80 height 7
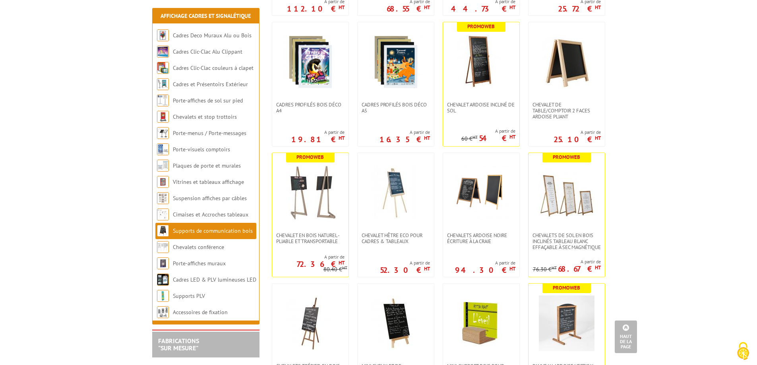
scroll to position [596, 0]
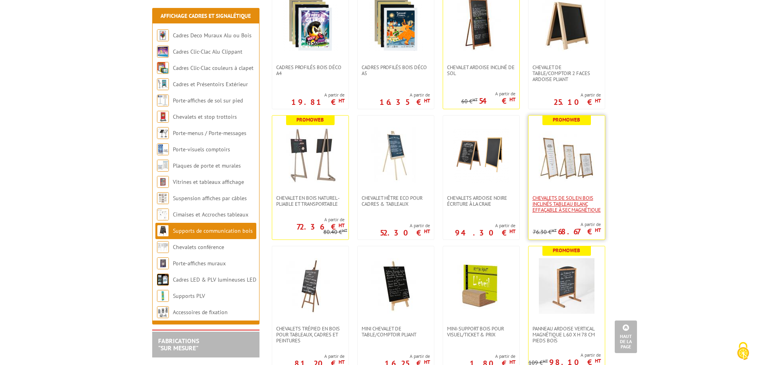
click at [559, 206] on span "Chevalets de sol en bois inclinés tableau blanc effaçable à sec magnétique" at bounding box center [567, 204] width 68 height 18
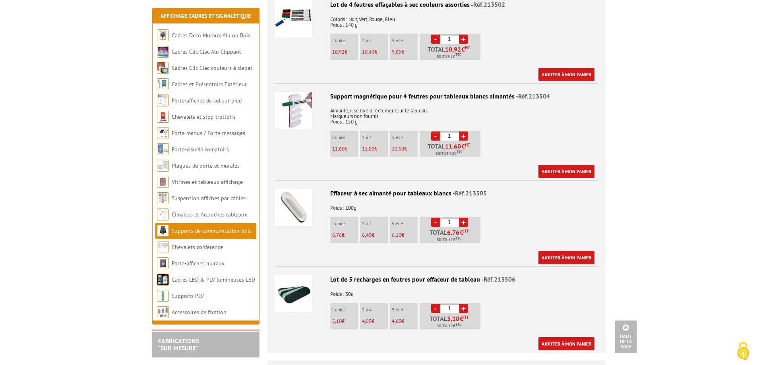
scroll to position [874, 0]
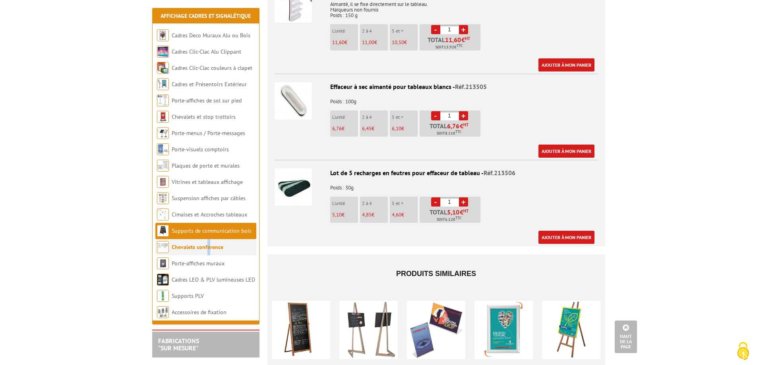
click at [207, 242] on li "Chevalets conférence" at bounding box center [205, 247] width 101 height 16
click at [226, 246] on li "Chevalets conférence" at bounding box center [205, 247] width 101 height 16
click at [170, 246] on li "Chevalets conférence" at bounding box center [205, 247] width 101 height 16
click at [165, 246] on img at bounding box center [163, 247] width 12 height 12
click at [234, 248] on li "Chevalets conférence" at bounding box center [205, 247] width 101 height 16
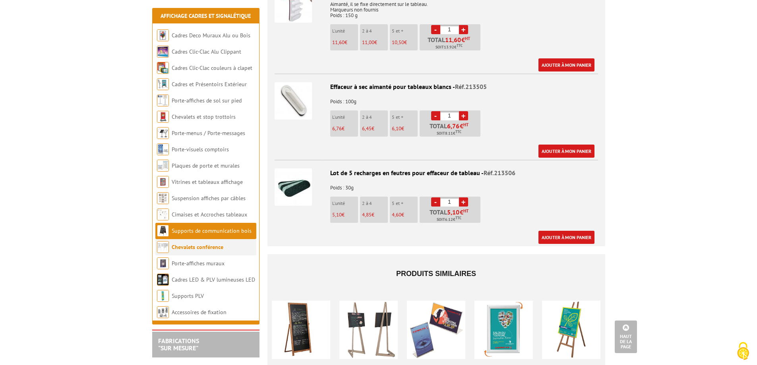
click at [198, 247] on link "Chevalets conférence" at bounding box center [198, 247] width 52 height 7
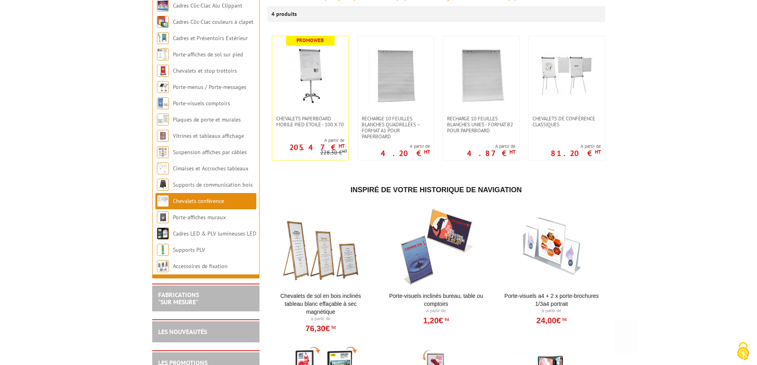
scroll to position [159, 0]
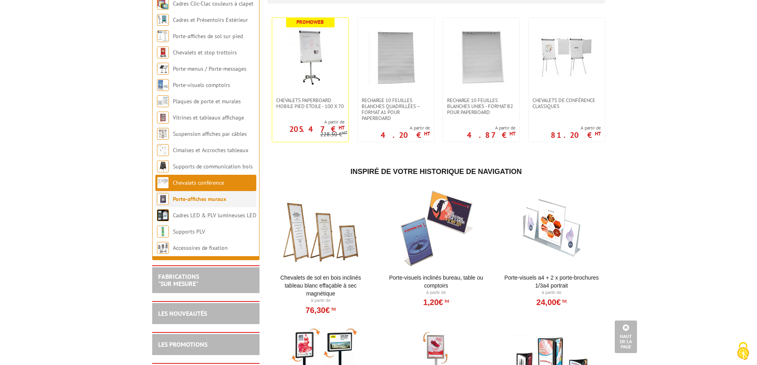
click at [189, 199] on link "Porte-affiches muraux" at bounding box center [199, 199] width 53 height 7
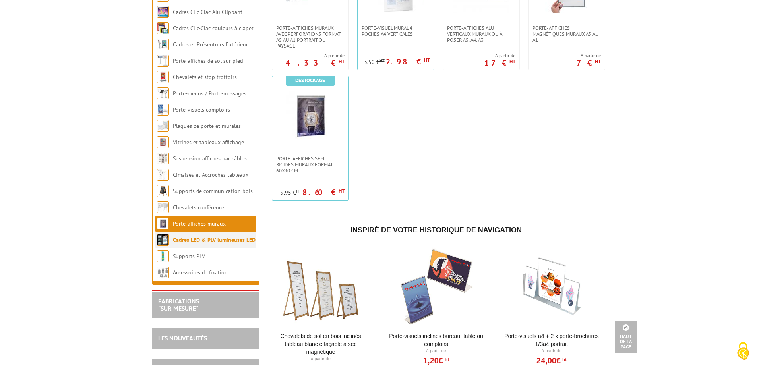
scroll to position [755, 0]
click at [222, 243] on link "Cadres LED & PLV lumineuses LED" at bounding box center [214, 239] width 83 height 7
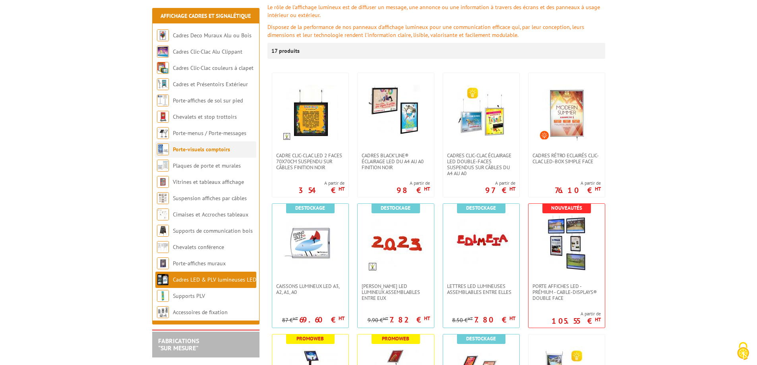
scroll to position [119, 0]
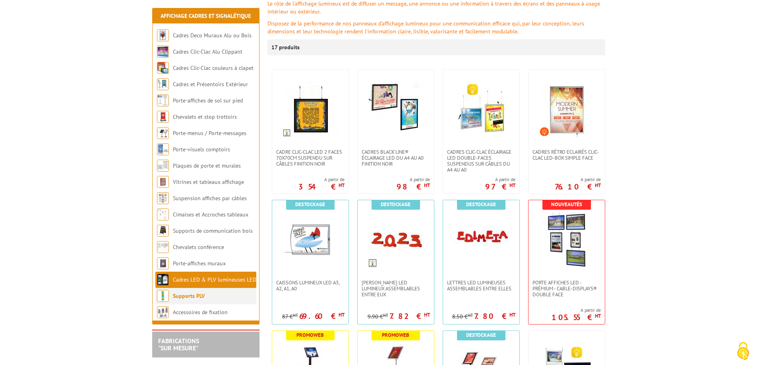
click at [217, 293] on li "Supports PLV" at bounding box center [205, 296] width 101 height 16
click at [187, 298] on link "Supports PLV" at bounding box center [189, 295] width 32 height 7
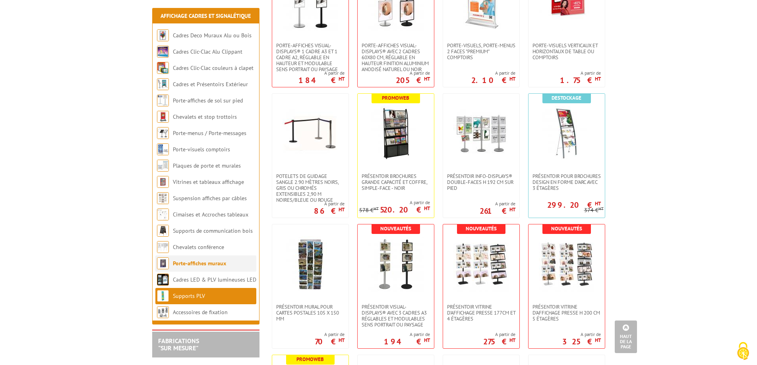
scroll to position [1391, 0]
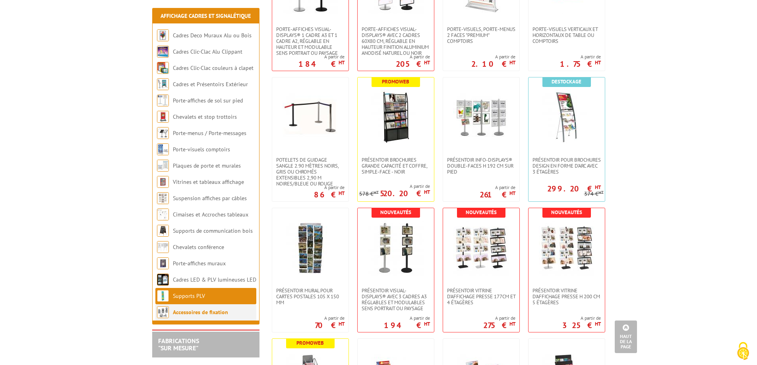
click at [192, 315] on link "Accessoires de fixation" at bounding box center [200, 312] width 55 height 7
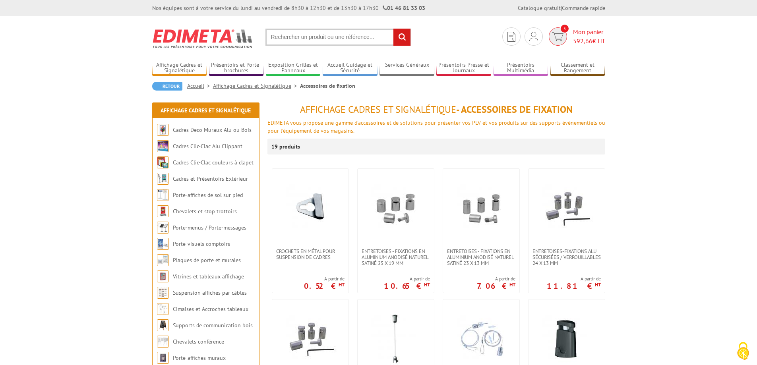
click at [558, 38] on img at bounding box center [558, 36] width 12 height 9
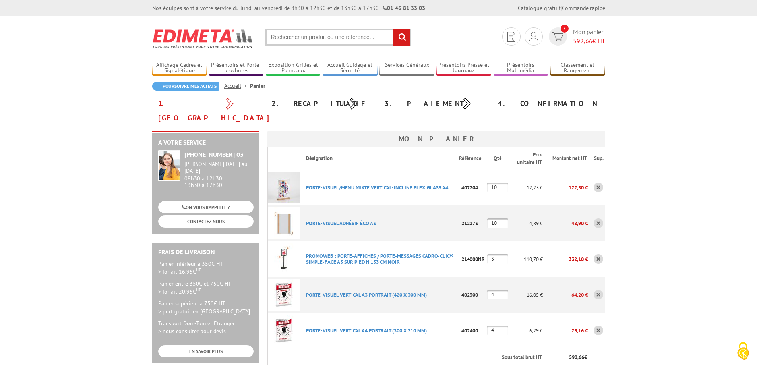
click at [600, 219] on link at bounding box center [599, 224] width 10 height 10
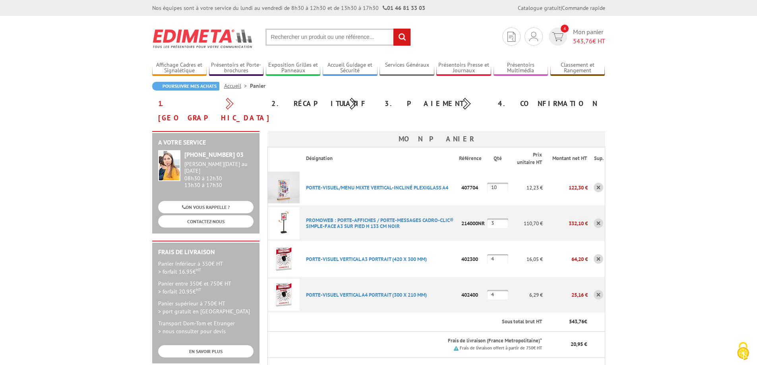
drag, startPoint x: 496, startPoint y: 210, endPoint x: 482, endPoint y: 210, distance: 13.1
click at [482, 210] on tr "PROMOWEB : PORTE-AFFICHES / PORTE-MESSAGES CADRO-CLIC® SIMPLE-FACE A3 SUR PIED …" at bounding box center [435, 223] width 337 height 36
type input "2"
click at [451, 217] on p "PROMOWEB : PORTE-AFFICHES / PORTE-MESSAGES CADRO-CLIC® SIMPLE-FACE A3 SUR PIED …" at bounding box center [379, 223] width 159 height 20
click at [434, 288] on td "PORTE-VISUEL VERTICAL A4 PORTRAIT (300 X 210 MM) Code promo non activable pour …" at bounding box center [379, 295] width 159 height 36
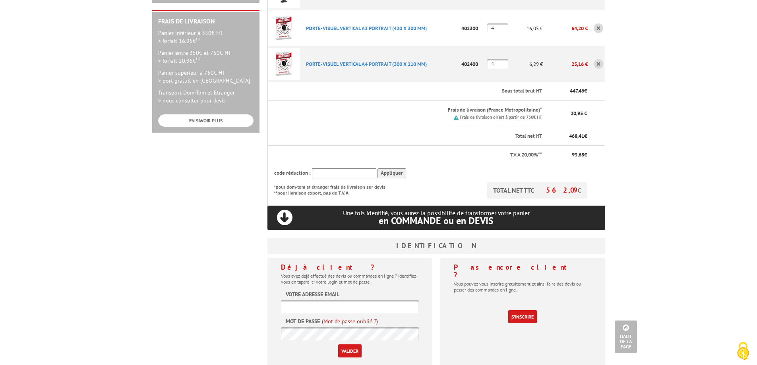
scroll to position [278, 0]
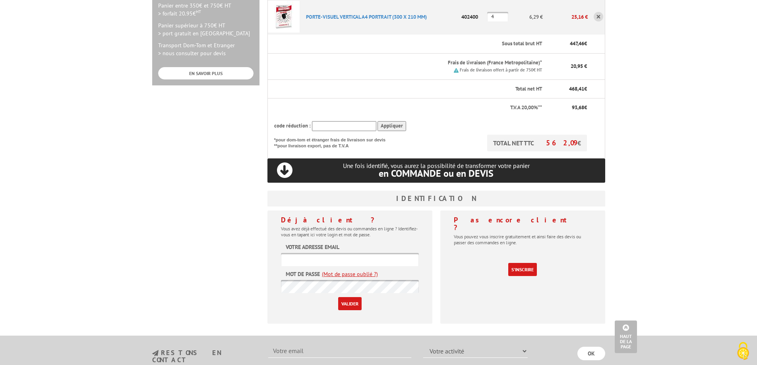
click at [307, 253] on input "text" at bounding box center [350, 259] width 138 height 13
type input "[EMAIL_ADDRESS][DOMAIN_NAME]"
click at [338, 297] on input "Valider" at bounding box center [349, 303] width 23 height 13
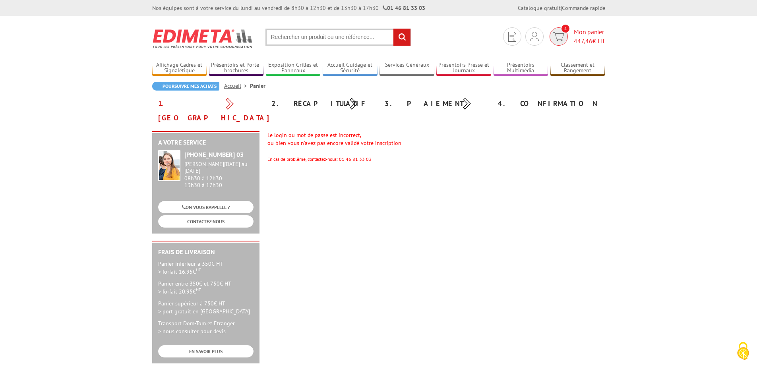
click at [576, 36] on span "Mon panier 447,46 € HT" at bounding box center [589, 36] width 31 height 18
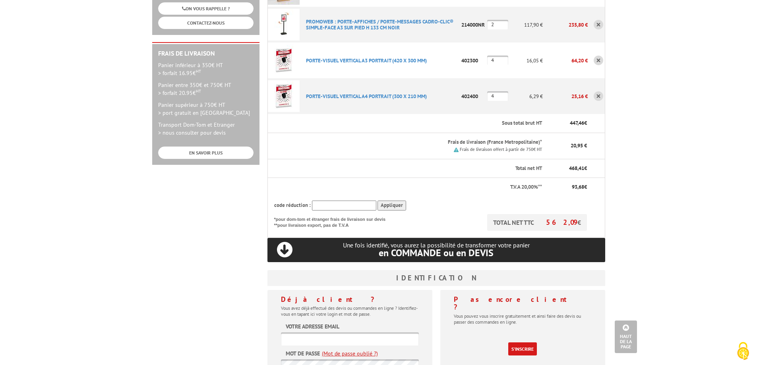
scroll to position [238, 0]
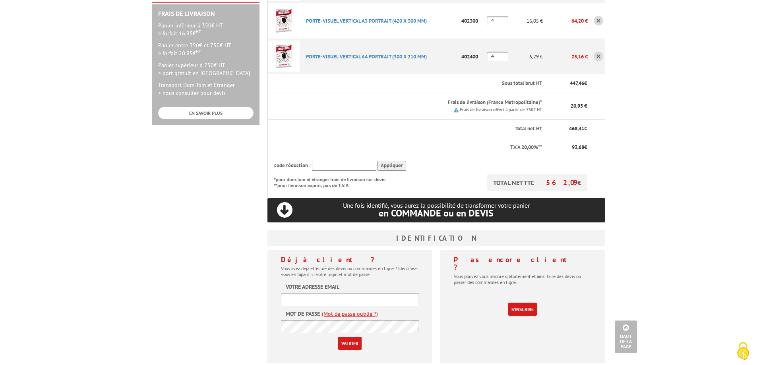
click at [329, 293] on input "text" at bounding box center [350, 299] width 138 height 13
type input "[EMAIL_ADDRESS][DOMAIN_NAME]"
click at [352, 310] on link "(Mot de passe oublié ?)" at bounding box center [350, 314] width 56 height 8
click at [335, 310] on link "(Mot de passe oublié ?)" at bounding box center [350, 314] width 56 height 8
click at [345, 310] on link "(Mot de passe oublié ?)" at bounding box center [350, 314] width 56 height 8
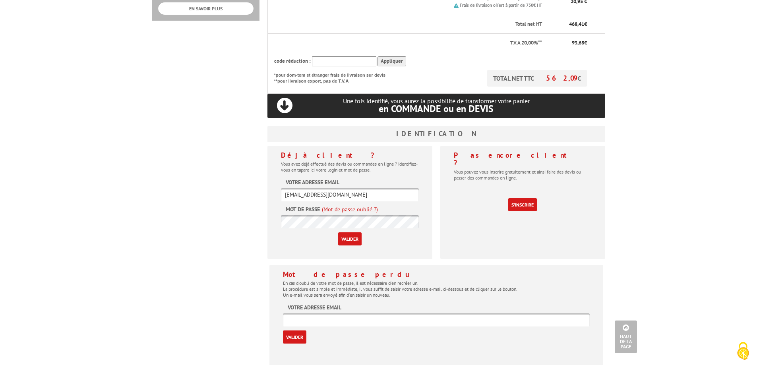
scroll to position [358, 0]
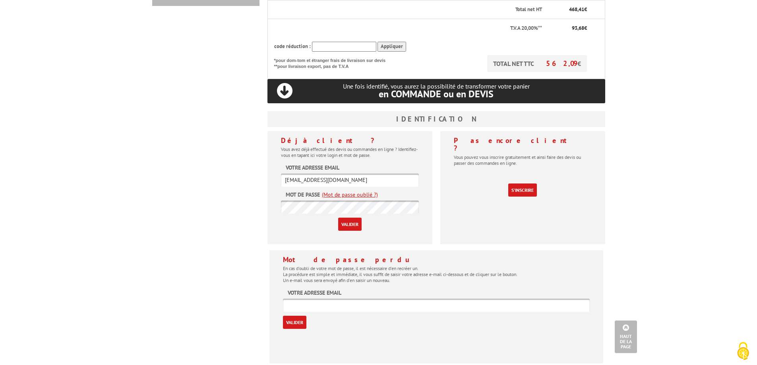
click at [347, 299] on input "text" at bounding box center [436, 305] width 307 height 13
type input "d.amar@jardindacclimatation.fr"
click at [291, 316] on input "Valider" at bounding box center [294, 322] width 23 height 13
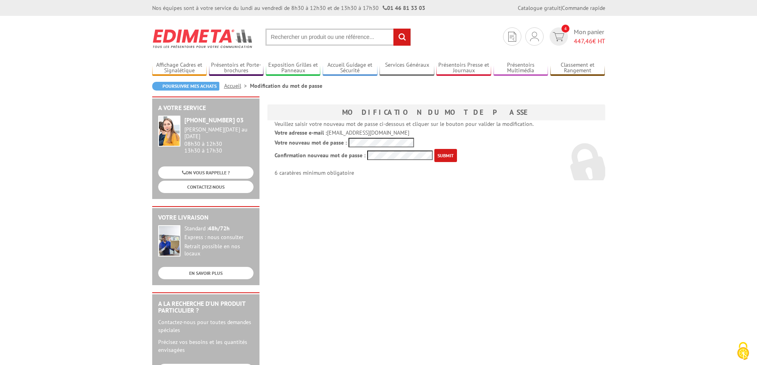
click at [452, 156] on input "submit" at bounding box center [445, 155] width 23 height 13
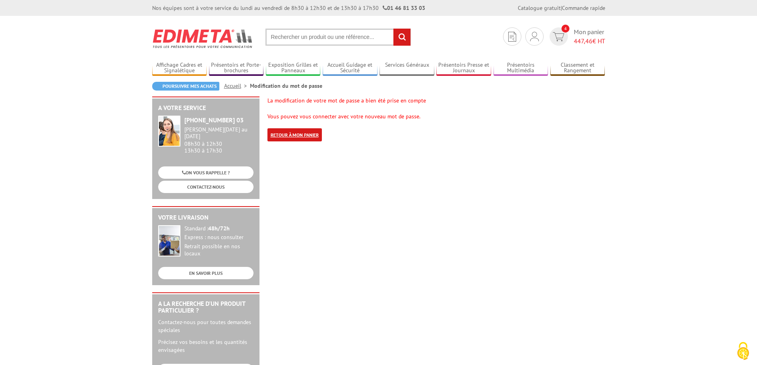
click at [292, 137] on link "Retour à mon panier" at bounding box center [294, 134] width 54 height 13
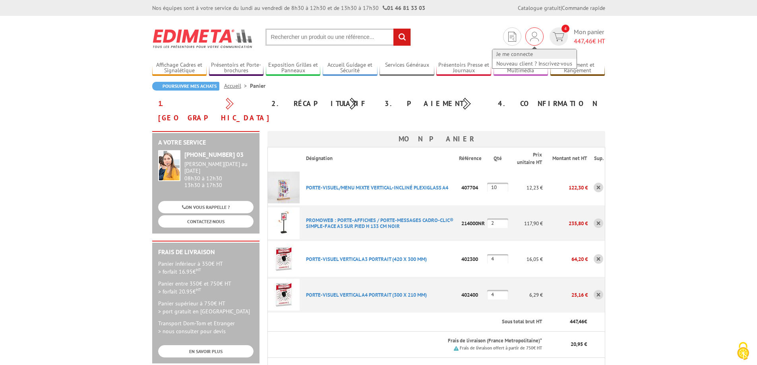
click at [527, 52] on link "Je me connecte" at bounding box center [534, 54] width 84 height 10
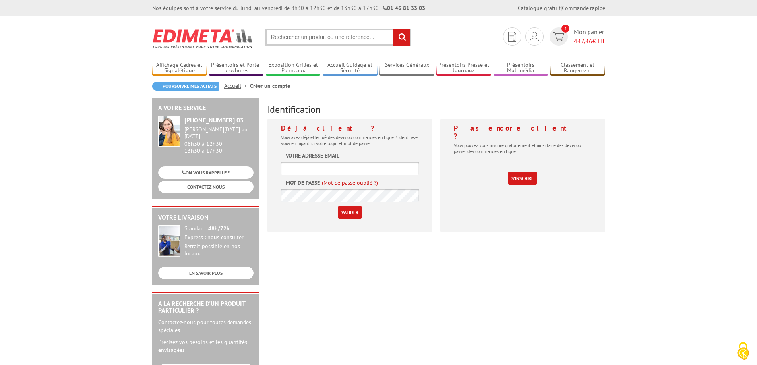
click at [331, 168] on input "text" at bounding box center [350, 168] width 138 height 13
type input "[EMAIL_ADDRESS][DOMAIN_NAME]"
click at [338, 206] on input "Valider" at bounding box center [349, 212] width 23 height 13
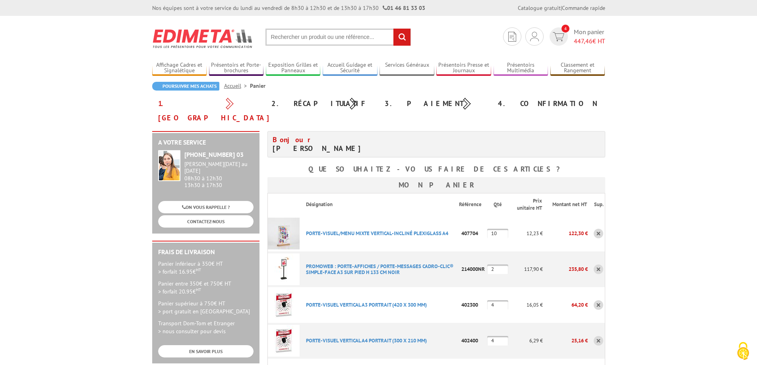
click at [356, 40] on input "text" at bounding box center [337, 37] width 145 height 17
click at [352, 35] on input "text" at bounding box center [337, 37] width 145 height 17
type input "cloche"
click at [586, 41] on span "447,46" at bounding box center [583, 41] width 19 height 8
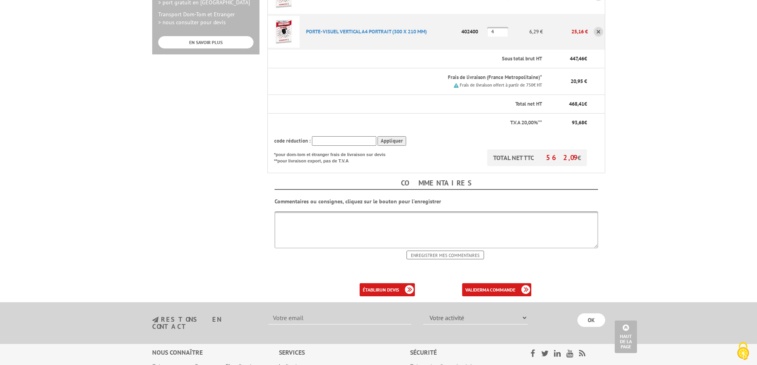
scroll to position [397, 0]
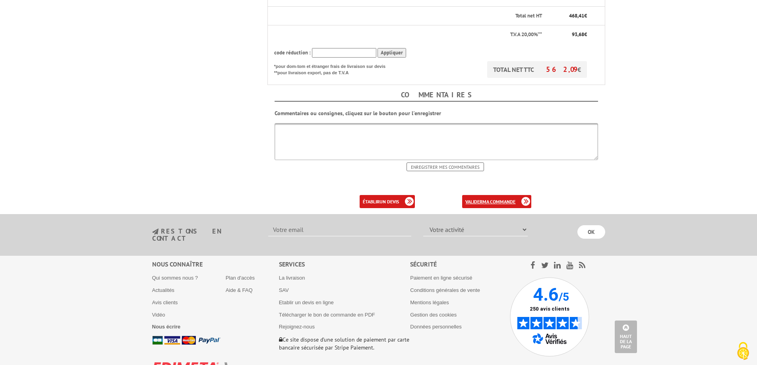
click at [487, 199] on b "ma commande" at bounding box center [498, 202] width 33 height 6
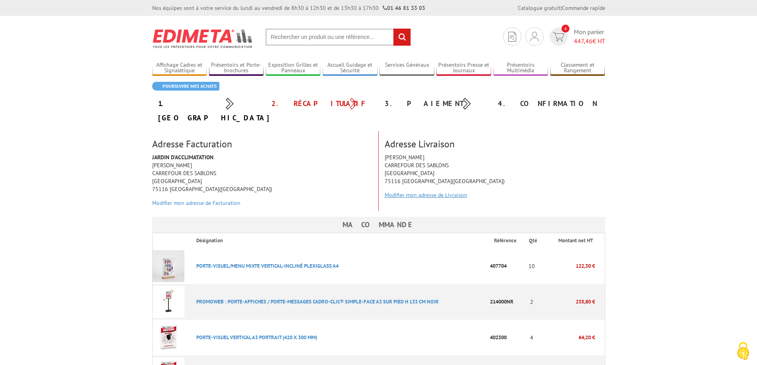
click at [427, 192] on link "Modifier mon adresse de Livraison" at bounding box center [426, 195] width 83 height 7
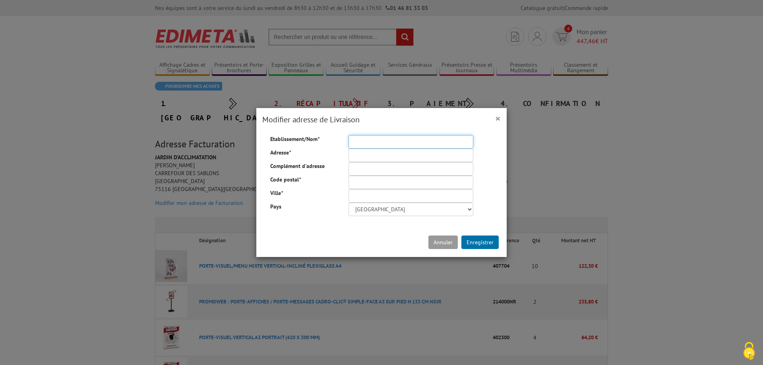
click at [366, 139] on input "Etablissement/Nom *" at bounding box center [411, 142] width 125 height 14
type input "JARDIN D'ACCLIMATATION"
type input "Carrefour des Sablons, Entrée administrative, PC Sécurité"
type input "75116"
type input "[GEOGRAPHIC_DATA]"
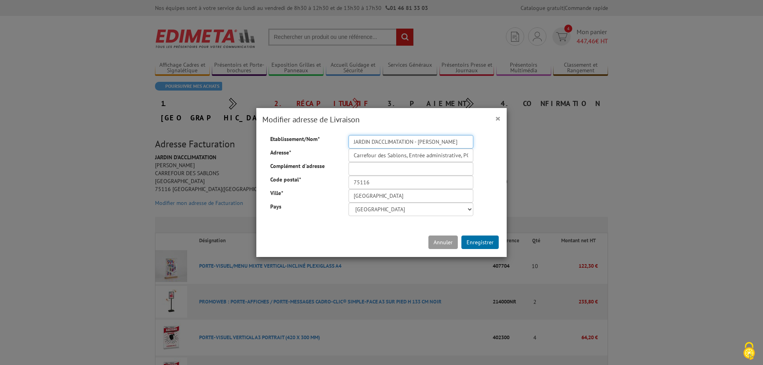
type input "JARDIN D'ACCLIMATATION - [PERSON_NAME]"
drag, startPoint x: 458, startPoint y: 155, endPoint x: 469, endPoint y: 155, distance: 11.5
click at [469, 155] on input "Carrefour des Sablons, Entrée administrative, PC Sécurité" at bounding box center [411, 156] width 125 height 14
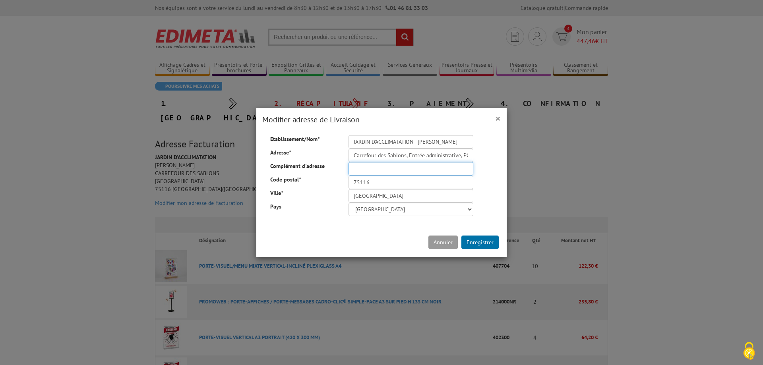
click at [368, 169] on input "Complément d'adresse" at bounding box center [411, 169] width 125 height 14
click at [476, 243] on button "Enregistrer" at bounding box center [479, 243] width 37 height 14
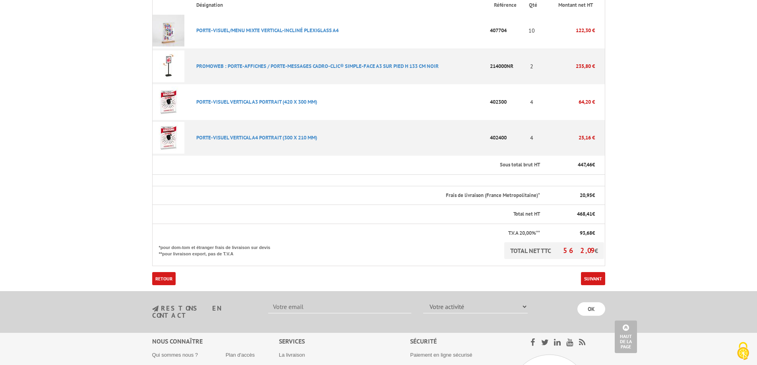
scroll to position [278, 0]
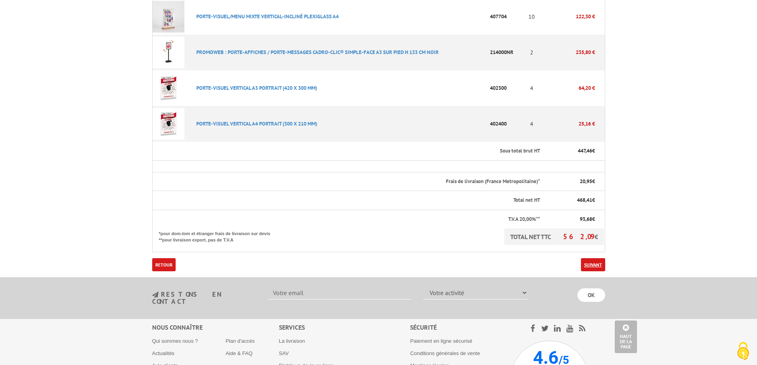
click at [589, 258] on link "Suivant" at bounding box center [593, 264] width 24 height 13
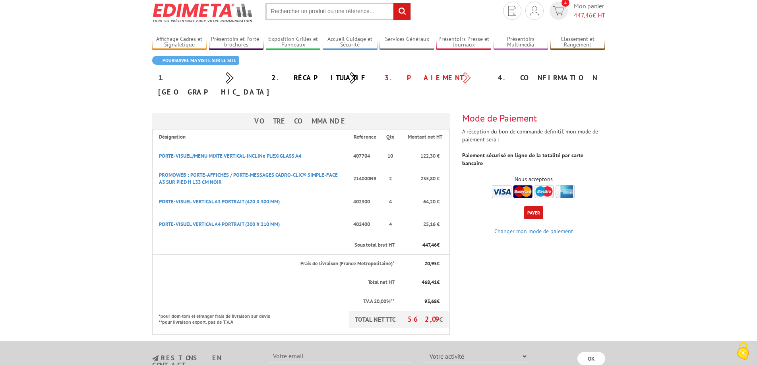
scroll to position [40, 0]
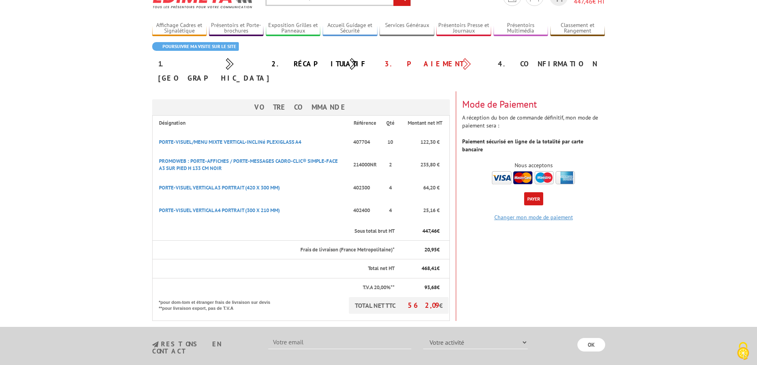
click at [532, 214] on link "Changer mon mode de paiement" at bounding box center [533, 217] width 79 height 7
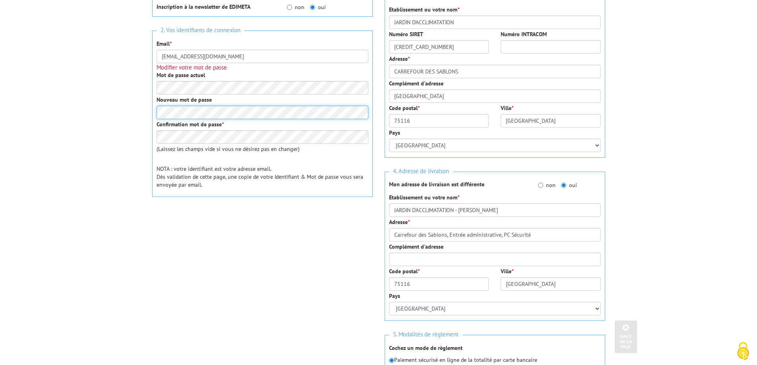
scroll to position [199, 0]
click at [539, 186] on input "non" at bounding box center [540, 184] width 5 height 5
radio input "true"
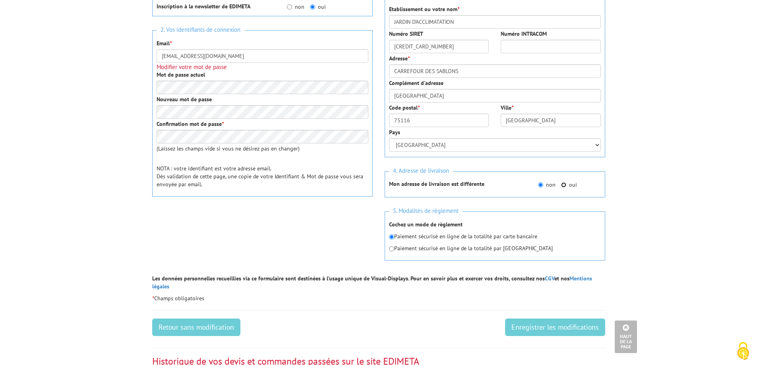
click at [565, 184] on input "oui" at bounding box center [563, 184] width 5 height 5
radio input "true"
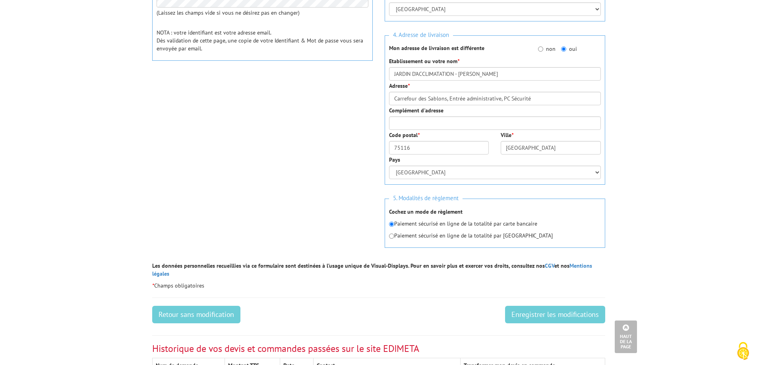
scroll to position [444, 0]
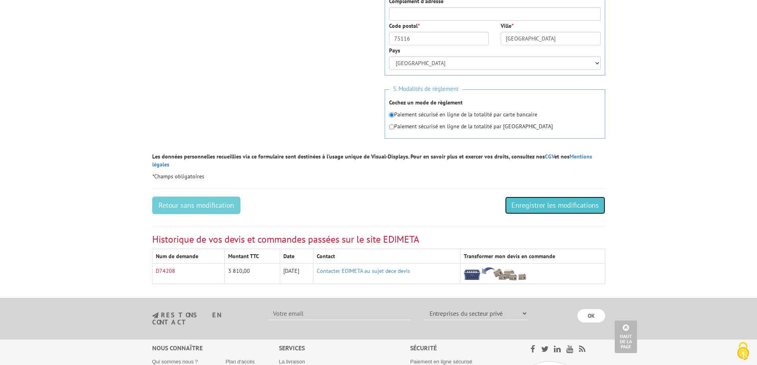
click at [542, 200] on input "Enregistrer les modifications" at bounding box center [555, 205] width 100 height 17
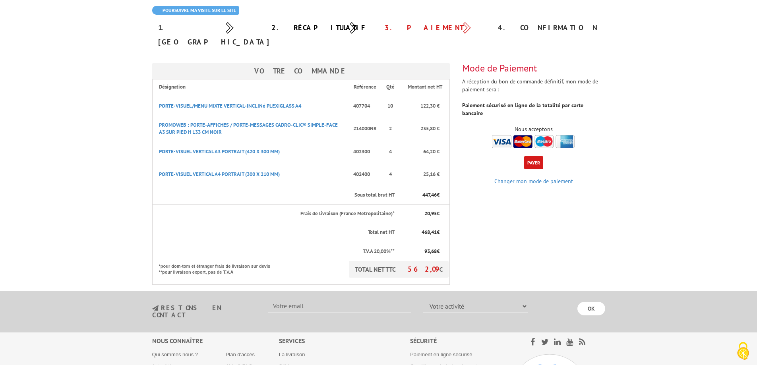
scroll to position [79, 0]
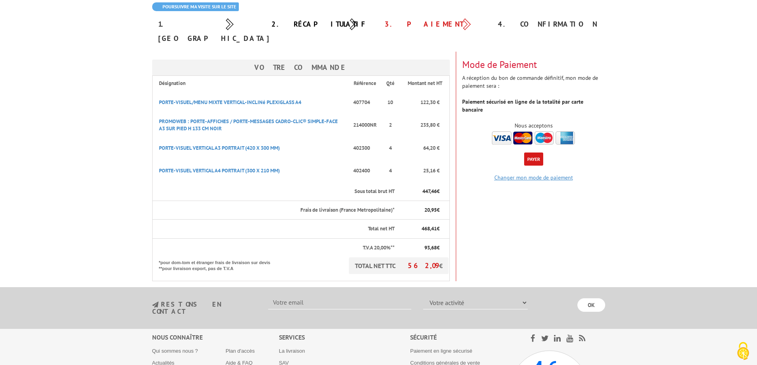
click at [524, 174] on link "Changer mon mode de paiement" at bounding box center [533, 177] width 79 height 7
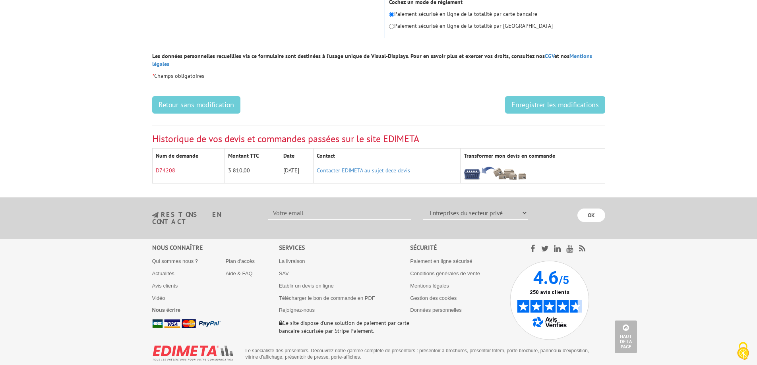
scroll to position [546, 0]
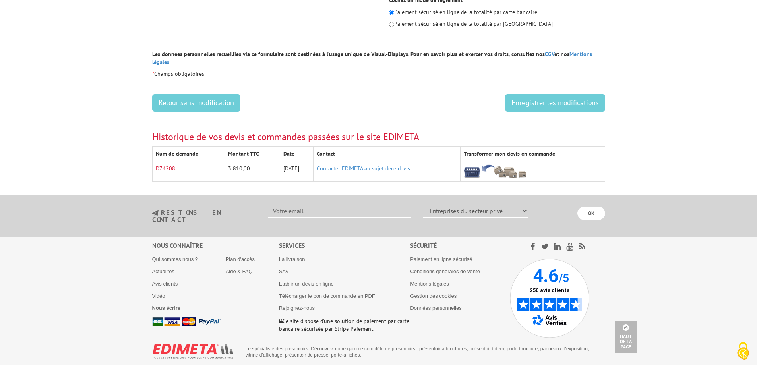
click at [358, 165] on link "Contacter EDIMETA au sujet dece devis" at bounding box center [363, 168] width 93 height 7
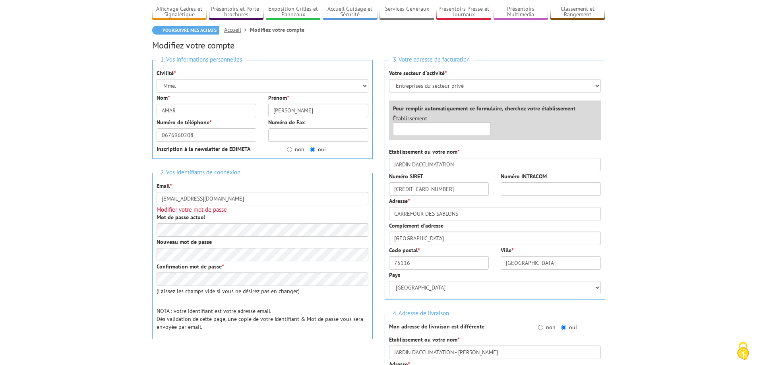
scroll to position [0, 0]
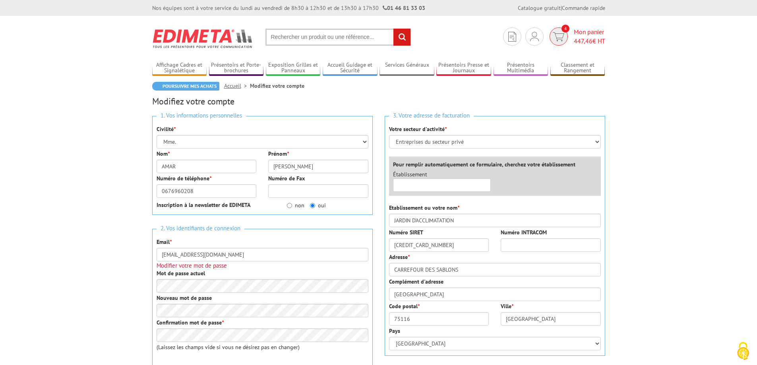
click at [575, 33] on span "Mon panier 447,46 € HT" at bounding box center [589, 36] width 31 height 18
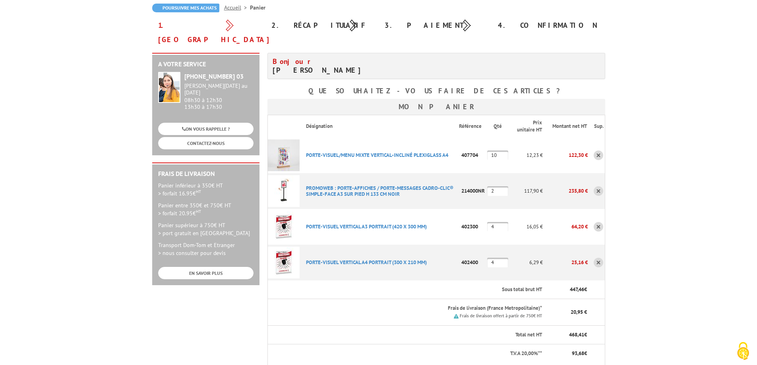
scroll to position [79, 0]
